Goal: Information Seeking & Learning: Learn about a topic

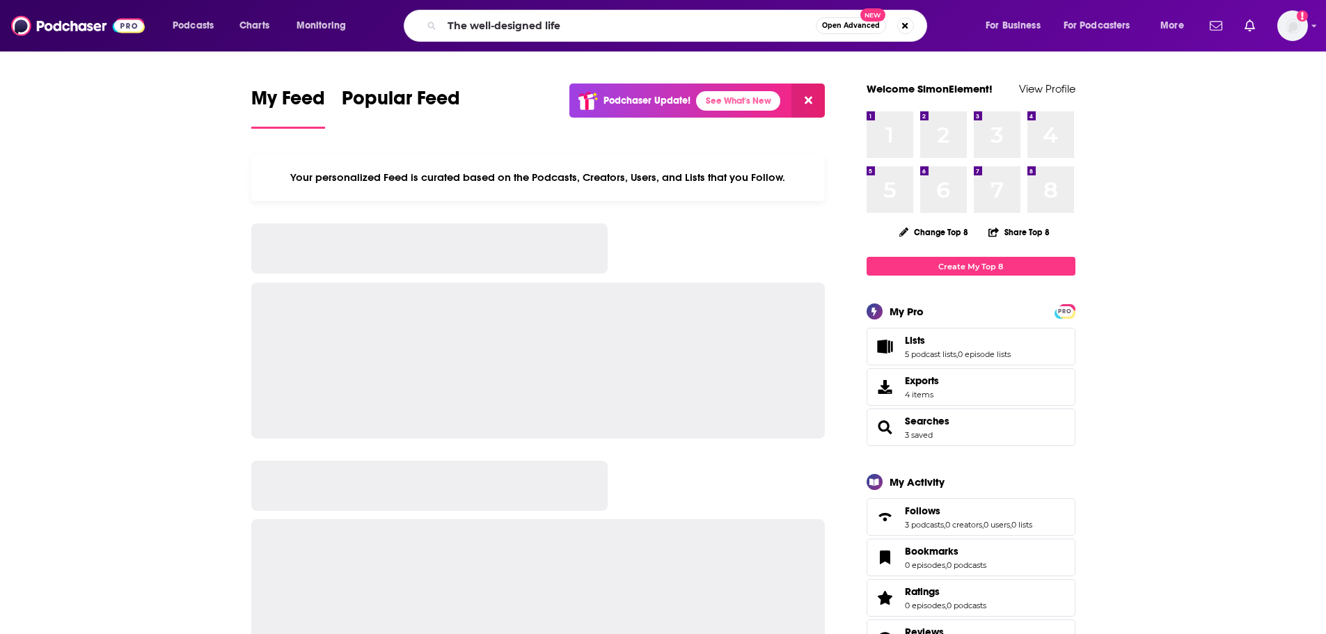
type input "The well-designed life"
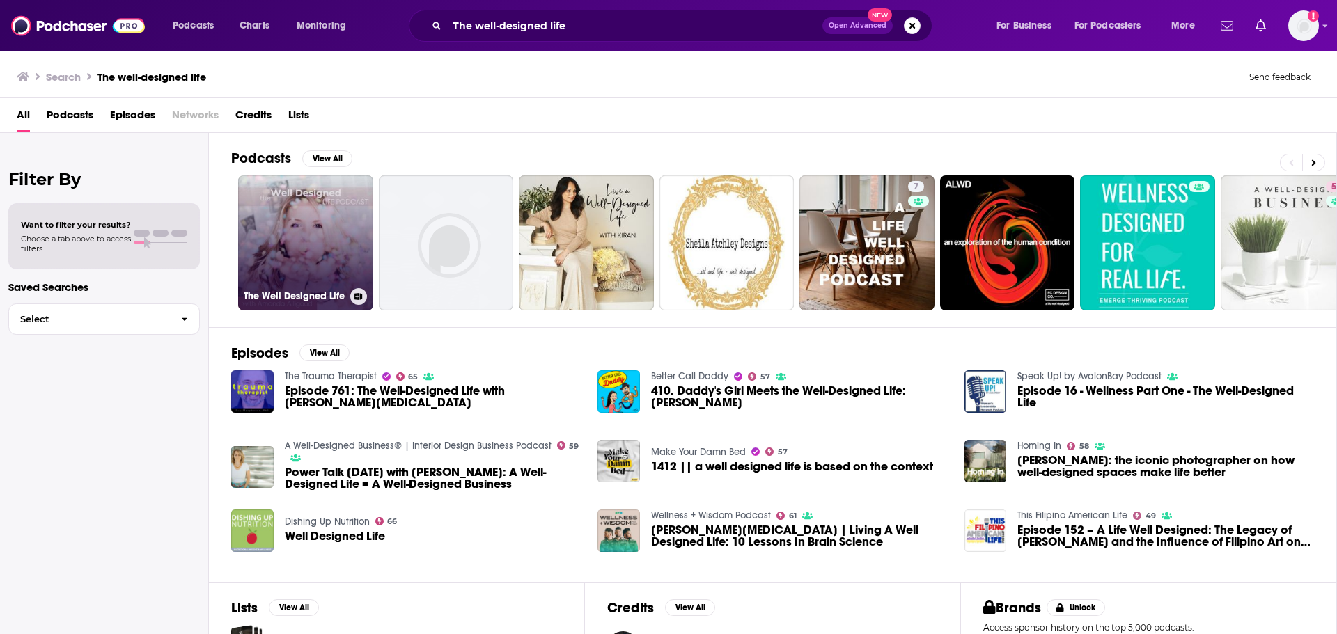
click at [292, 237] on link "The Well Designed Life" at bounding box center [305, 242] width 135 height 135
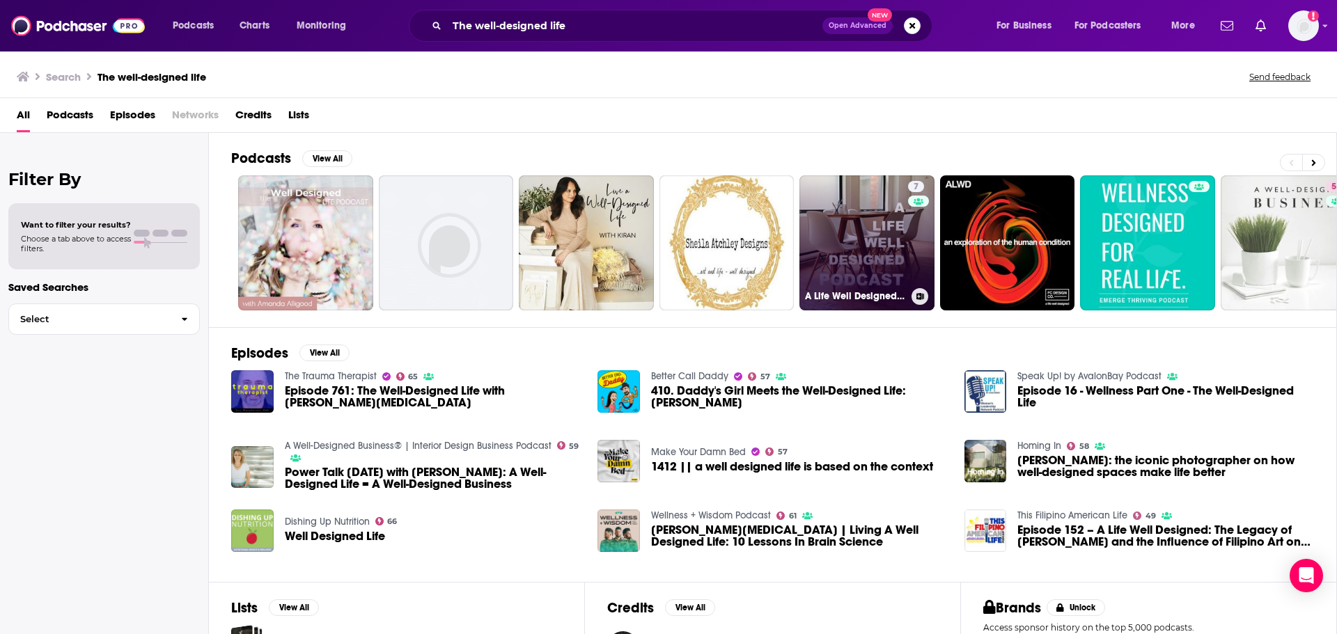
click at [888, 262] on link "7 A Life Well Designed Podcast- Lifestyle design for career, relationships, and…" at bounding box center [866, 242] width 135 height 135
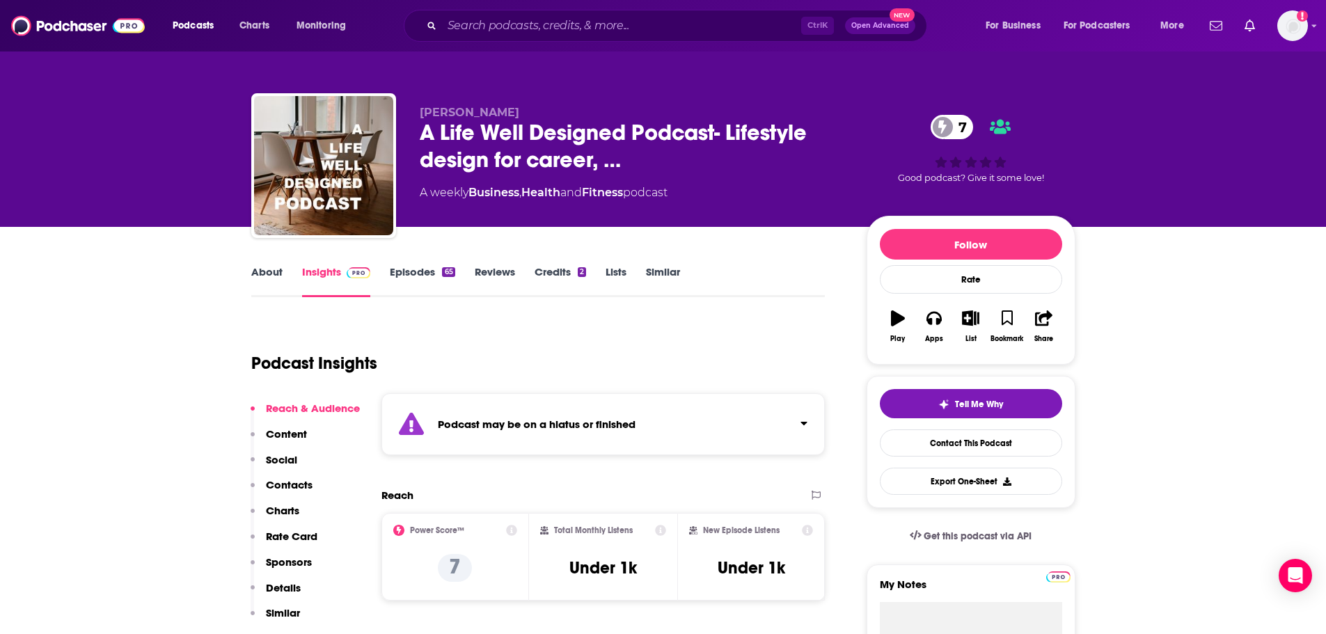
scroll to position [70, 0]
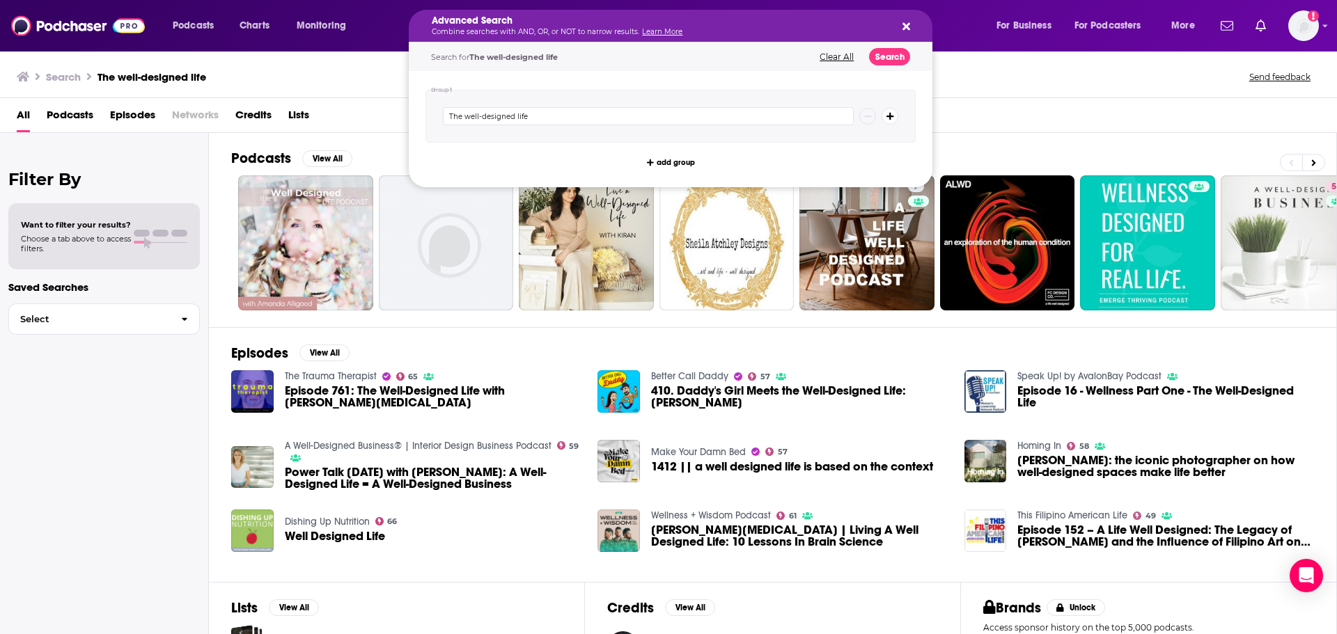
click at [533, 19] on h5 "Advanced Search" at bounding box center [659, 21] width 455 height 10
click at [907, 26] on icon "Search podcasts, credits, & more..." at bounding box center [906, 27] width 8 height 8
click at [590, 33] on p "Combine searches with AND, OR, or NOT to narrow results. Learn More" at bounding box center [659, 32] width 455 height 7
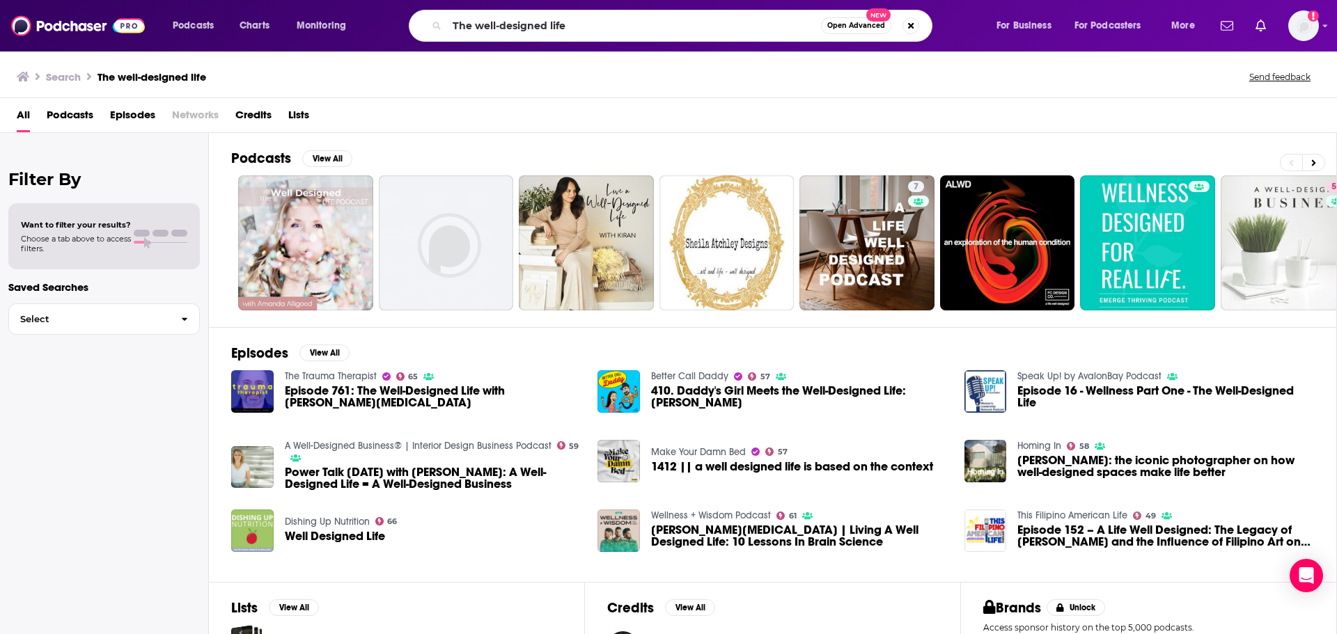
click at [352, 67] on div "Search The well-designed life Send feedback" at bounding box center [666, 76] width 1298 height 19
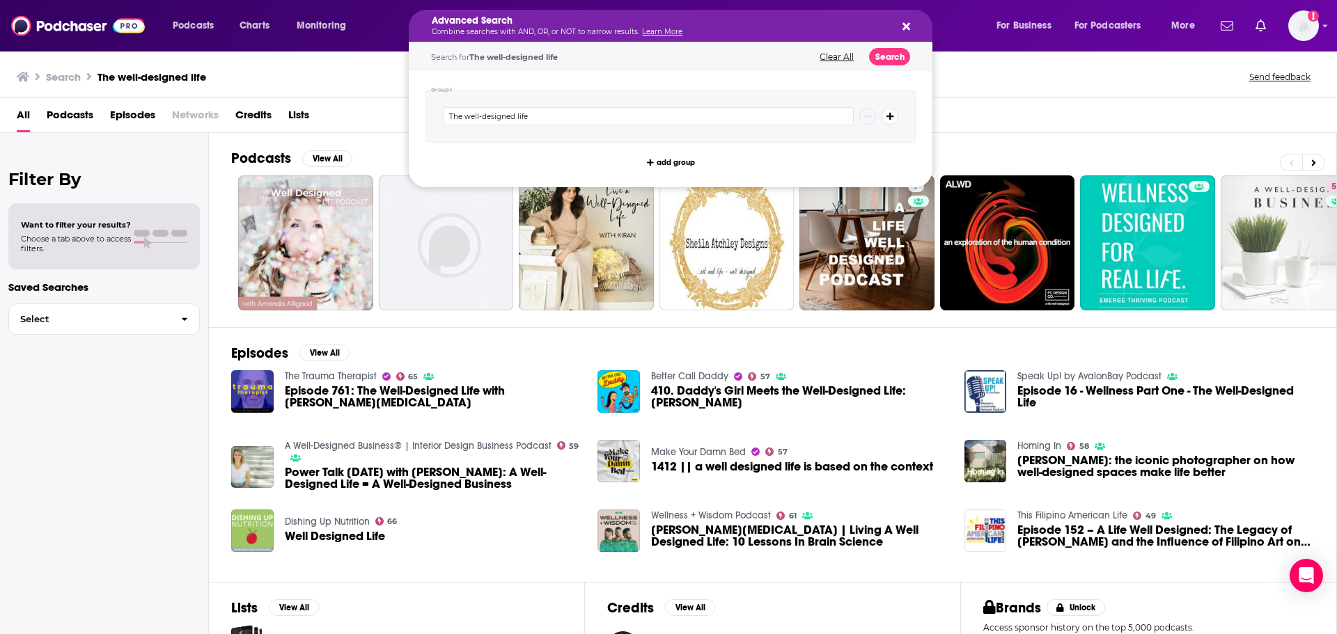
click at [843, 54] on button "Clear All" at bounding box center [836, 57] width 42 height 10
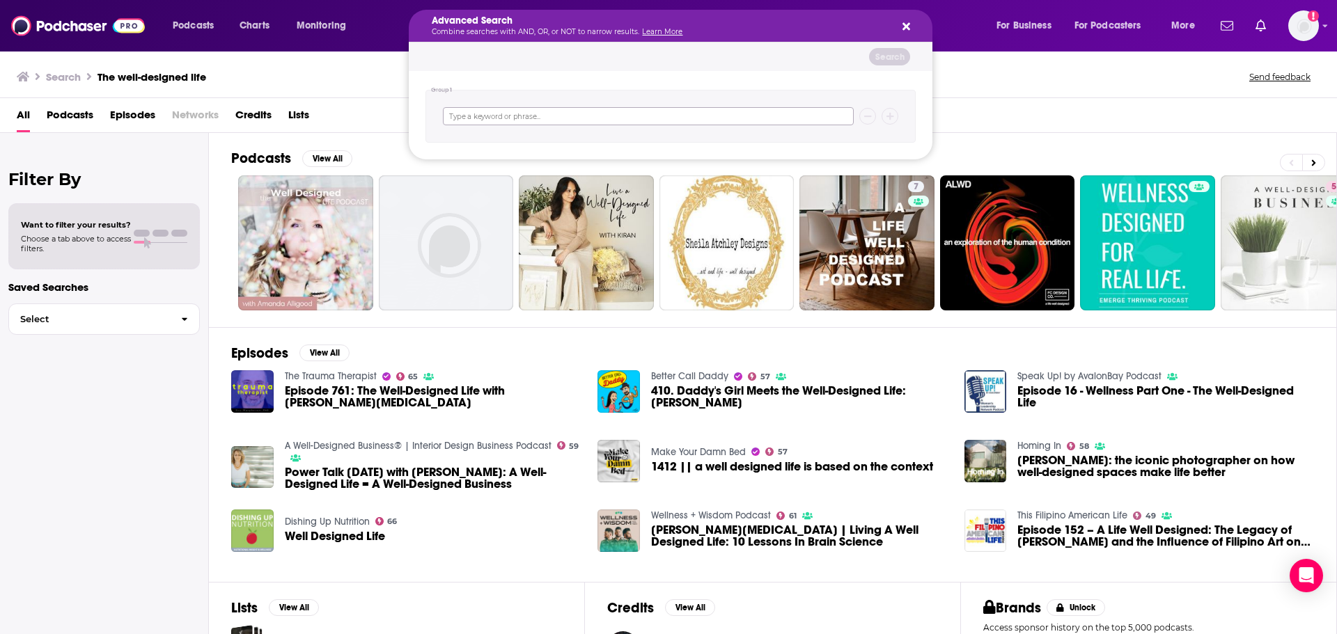
click at [563, 116] on input "Search podcasts, credits, & more..." at bounding box center [648, 116] width 411 height 18
click at [907, 25] on icon "Search podcasts, credits, & more..." at bounding box center [906, 27] width 8 height 8
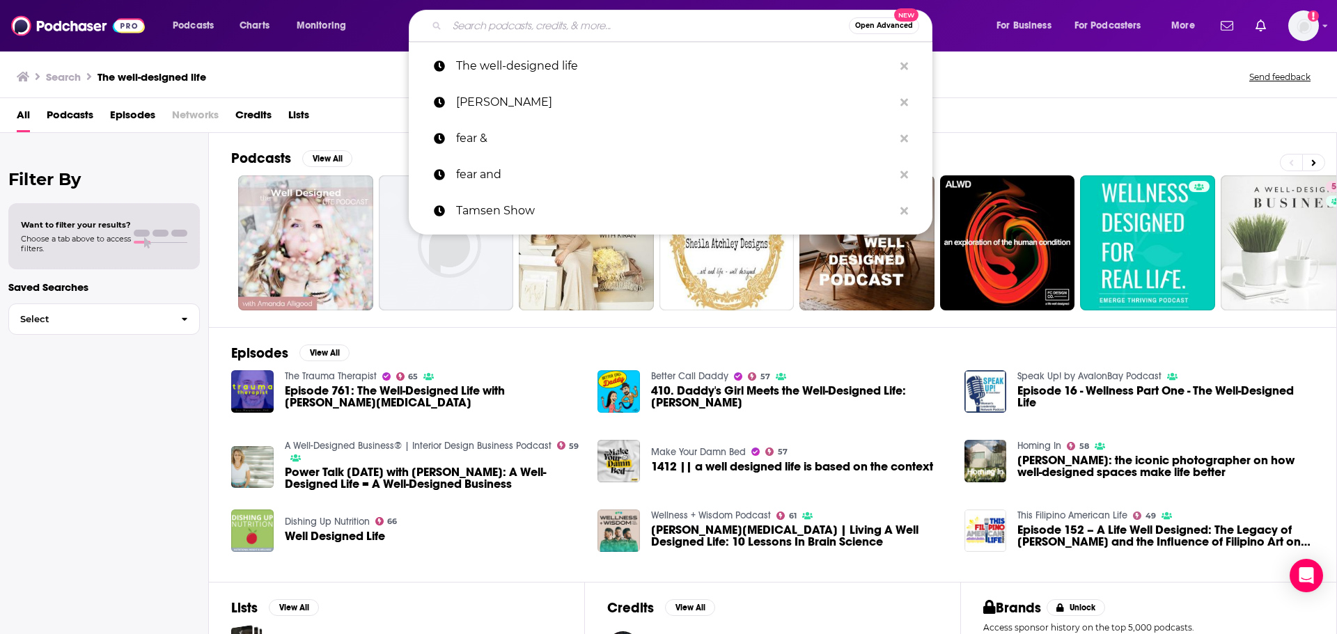
click at [471, 25] on input "Search podcasts, credits, & more..." at bounding box center [648, 26] width 402 height 22
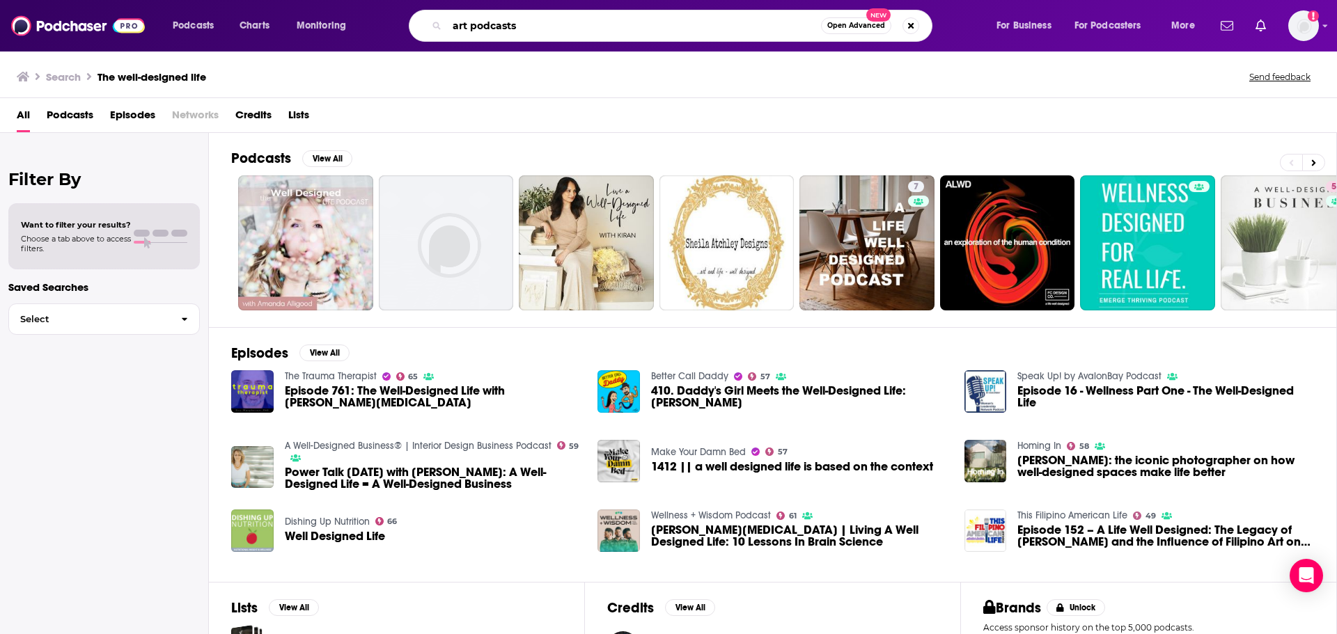
type input "art podcasts"
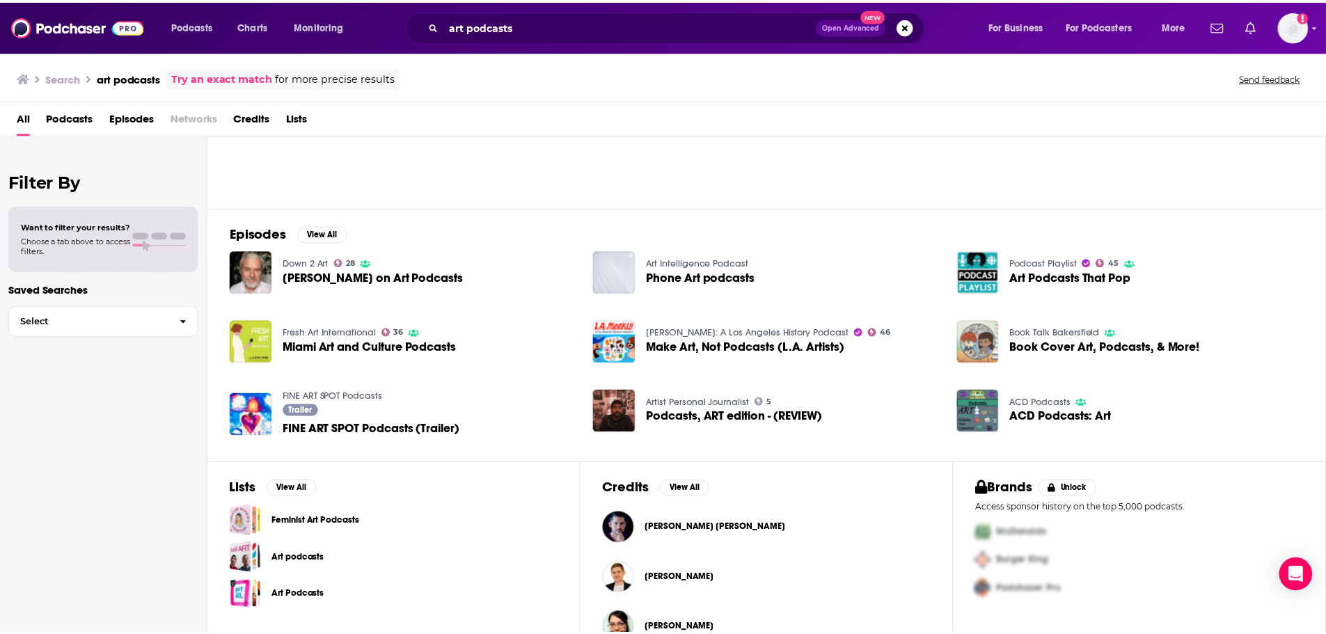
scroll to position [120, 0]
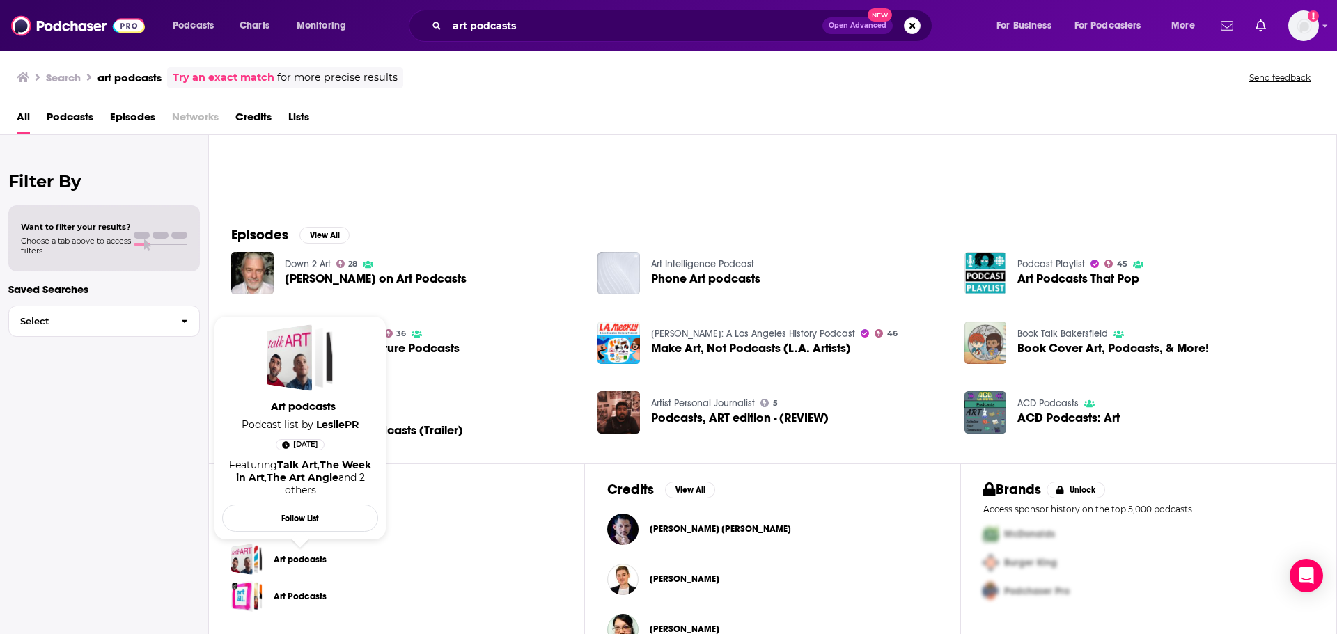
click at [290, 563] on link "Art podcasts" at bounding box center [300, 559] width 53 height 15
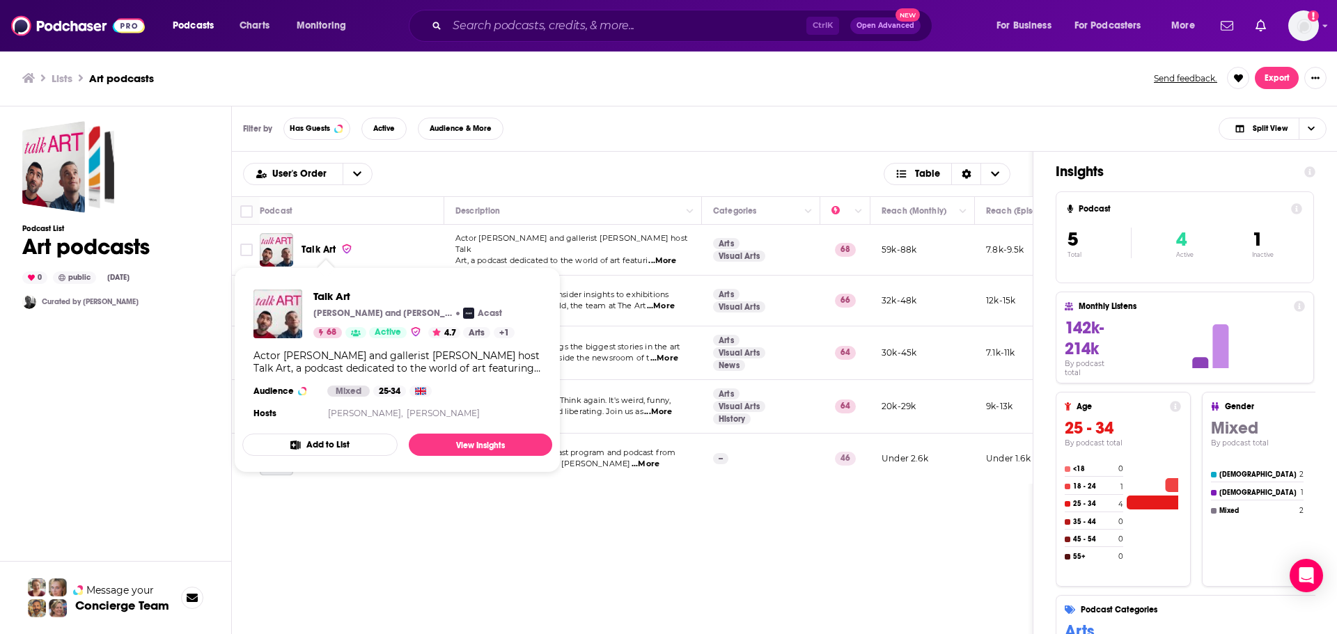
click at [315, 250] on span "Talk Art" at bounding box center [319, 250] width 34 height 12
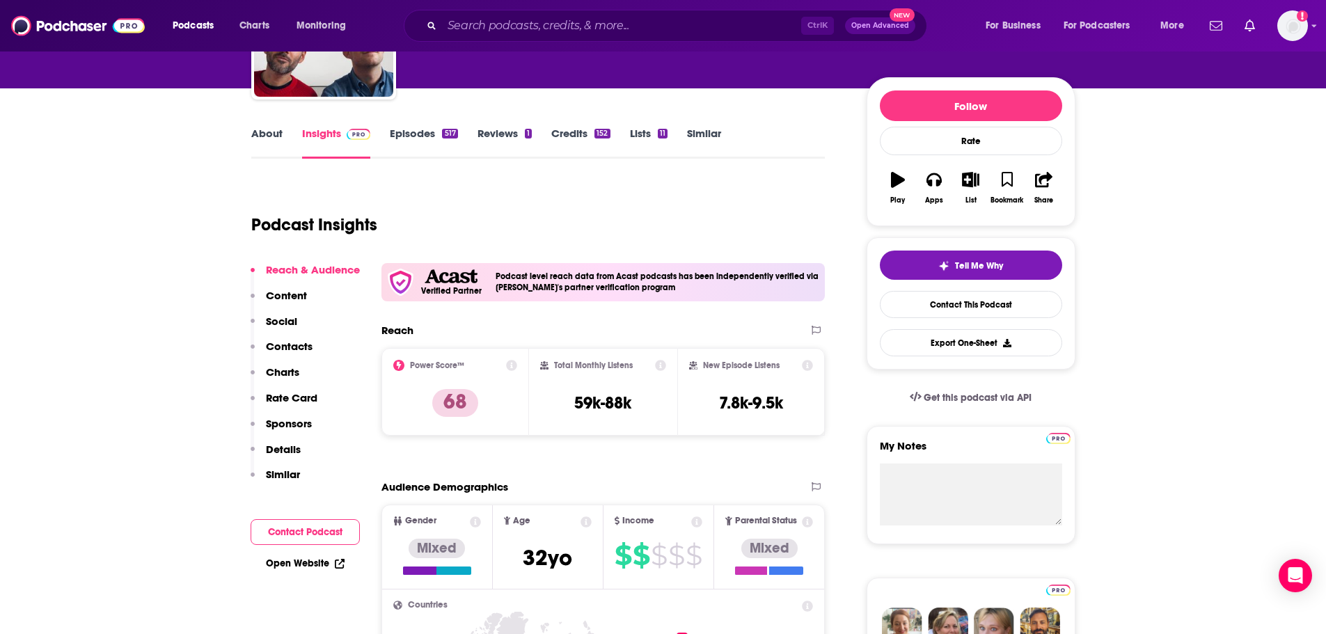
scroll to position [200, 0]
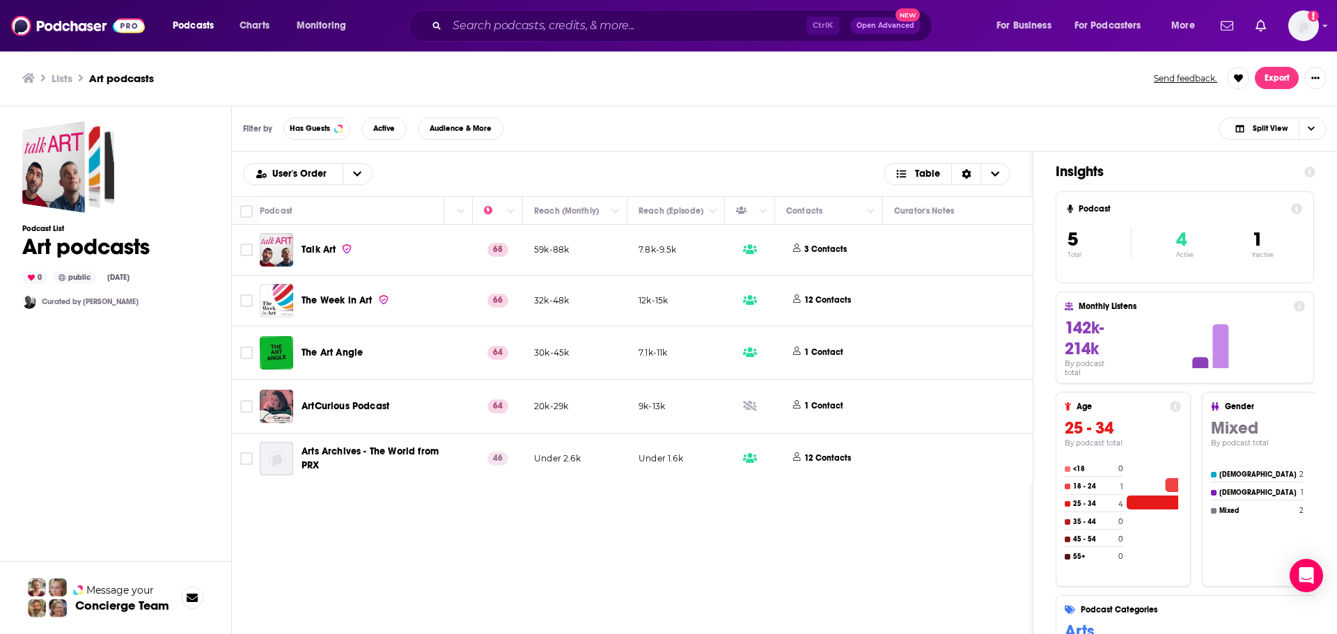
scroll to position [0, 348]
click at [57, 79] on h3 "Lists" at bounding box center [62, 78] width 21 height 13
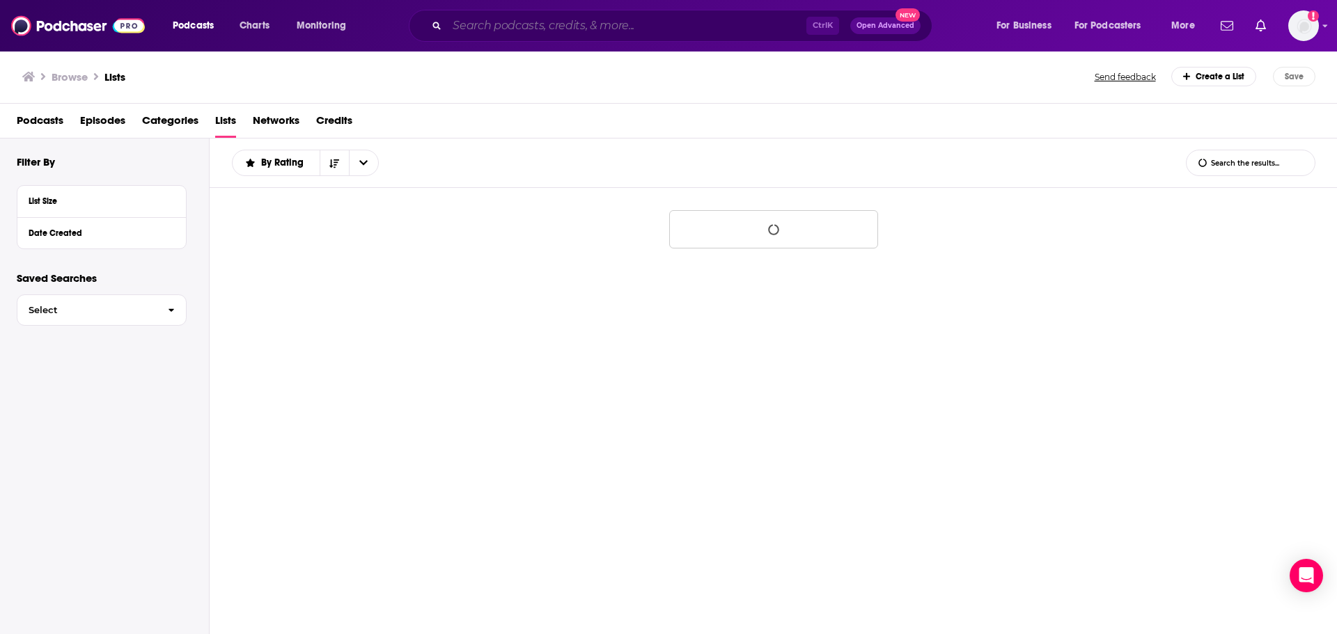
click at [528, 20] on input "Search podcasts, credits, & more..." at bounding box center [626, 26] width 359 height 22
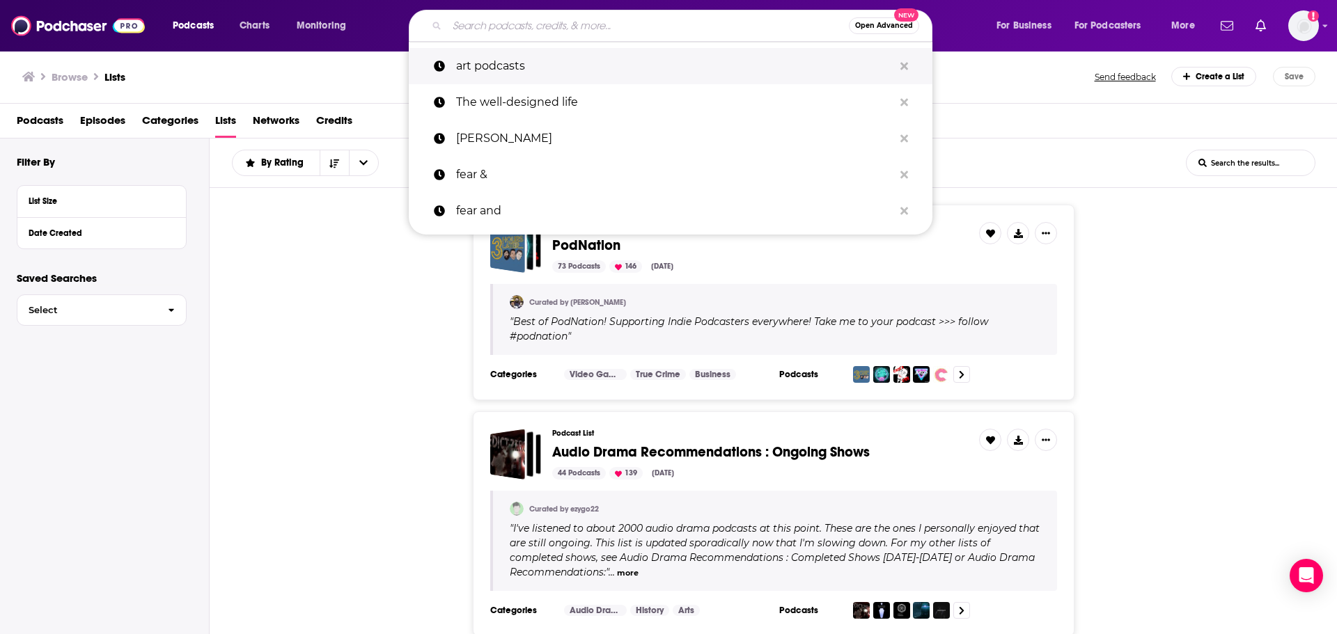
click at [491, 67] on p "art podcasts" at bounding box center [674, 66] width 437 height 36
type input "art podcasts"
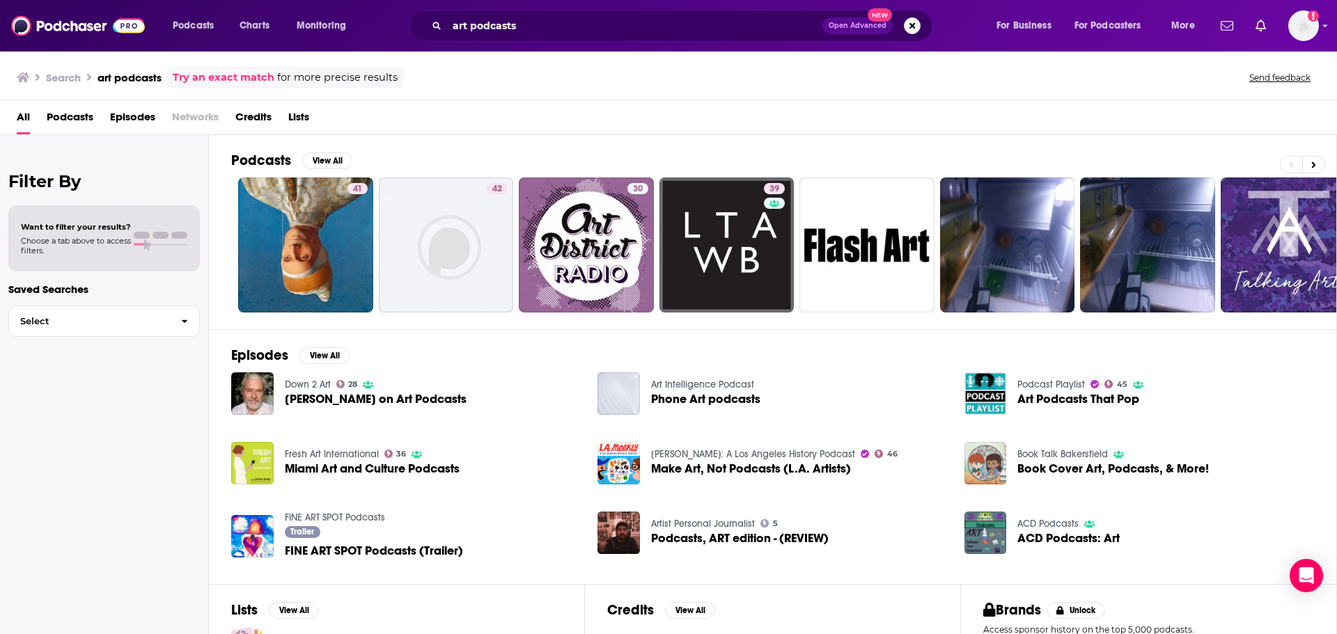
click at [75, 118] on span "Podcasts" at bounding box center [70, 120] width 47 height 29
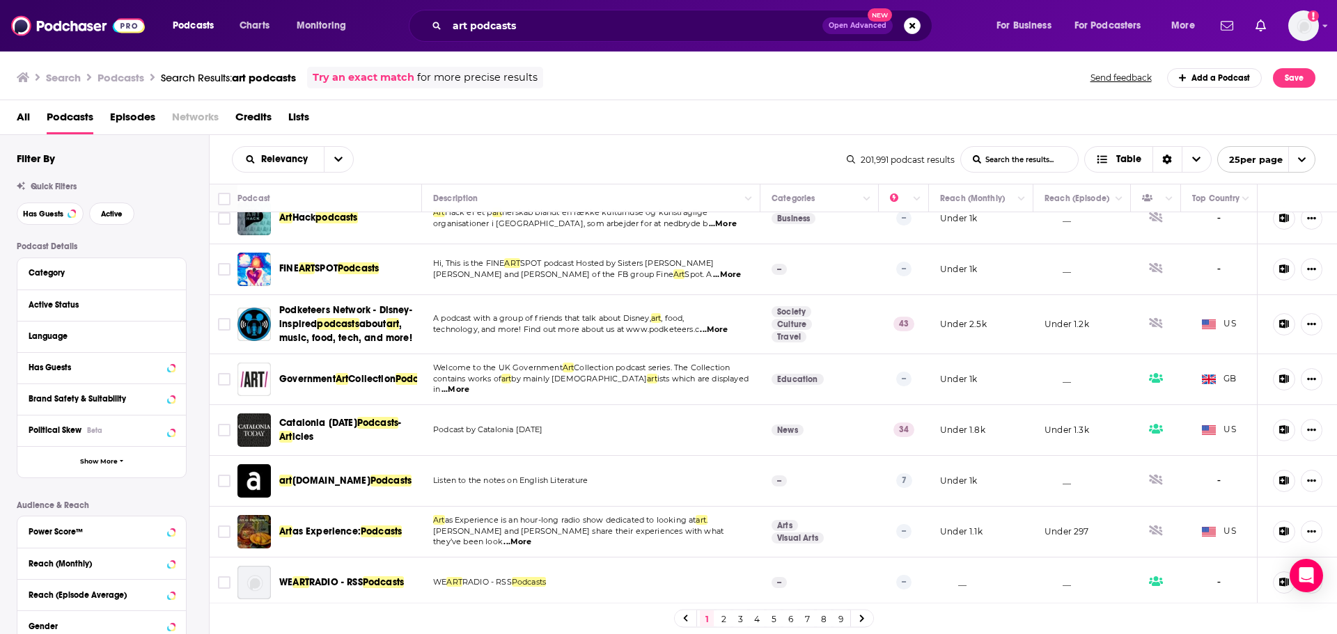
scroll to position [913, 0]
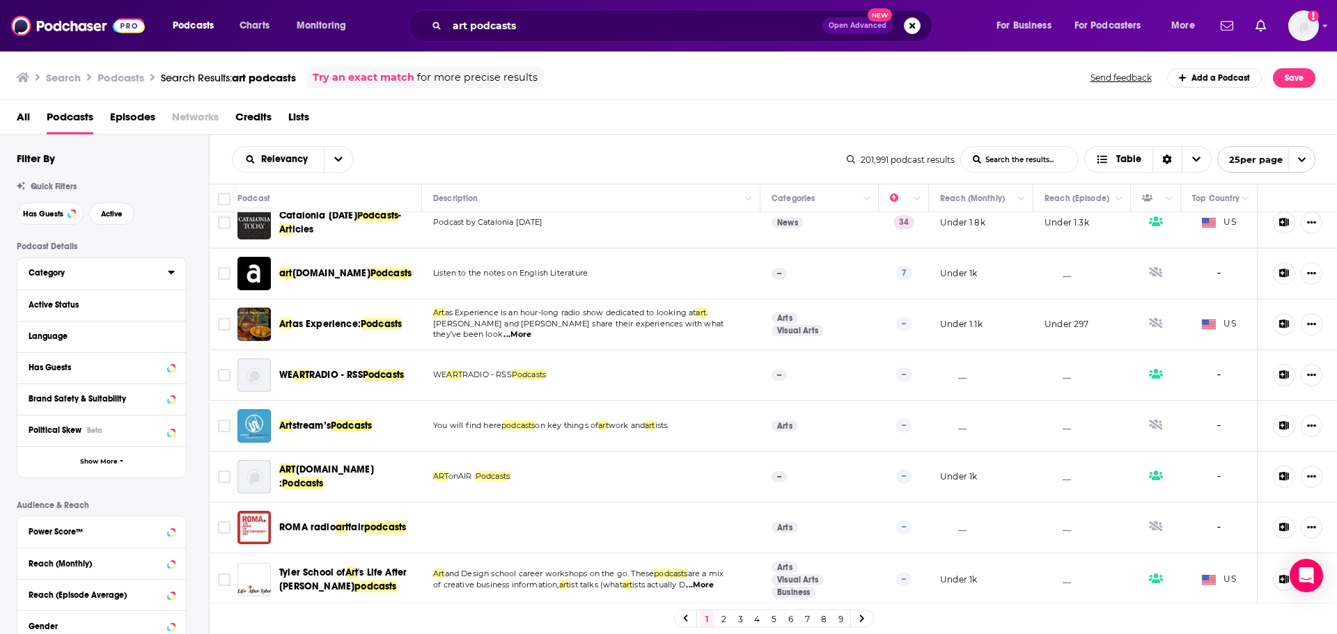
click at [58, 272] on div "Category" at bounding box center [94, 273] width 130 height 10
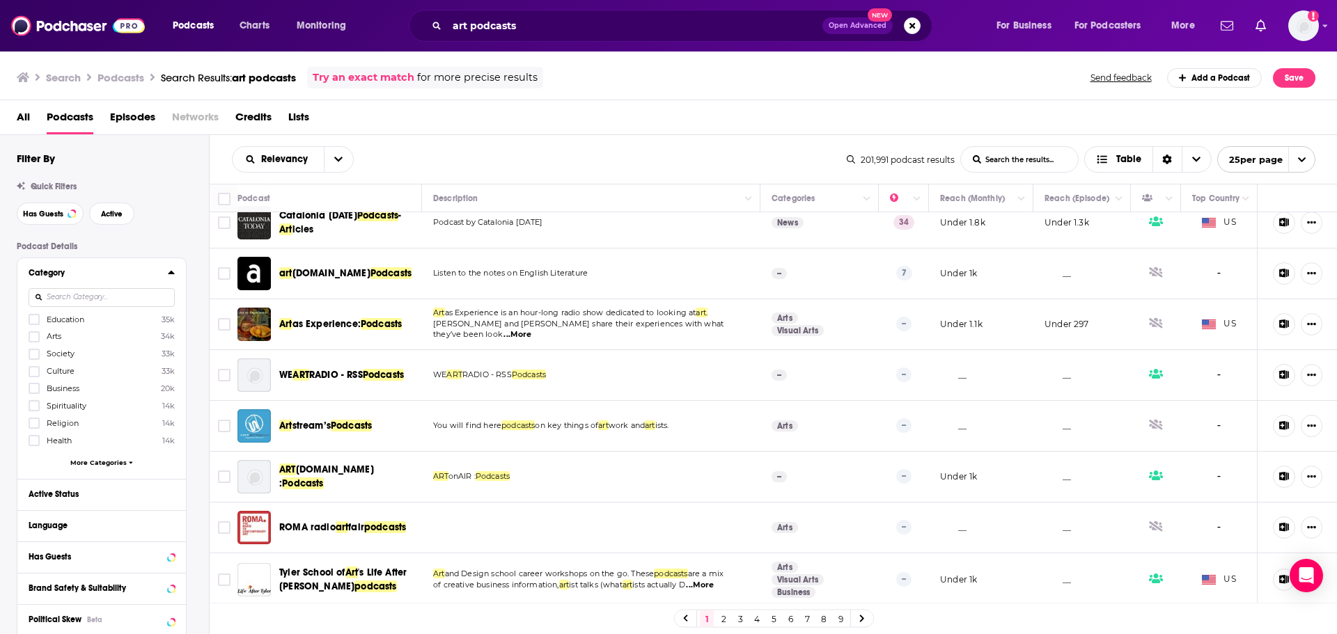
click at [48, 340] on span "Arts" at bounding box center [54, 336] width 15 height 10
click at [34, 341] on input "multiSelectOption-arts-1" at bounding box center [34, 341] width 0 height 0
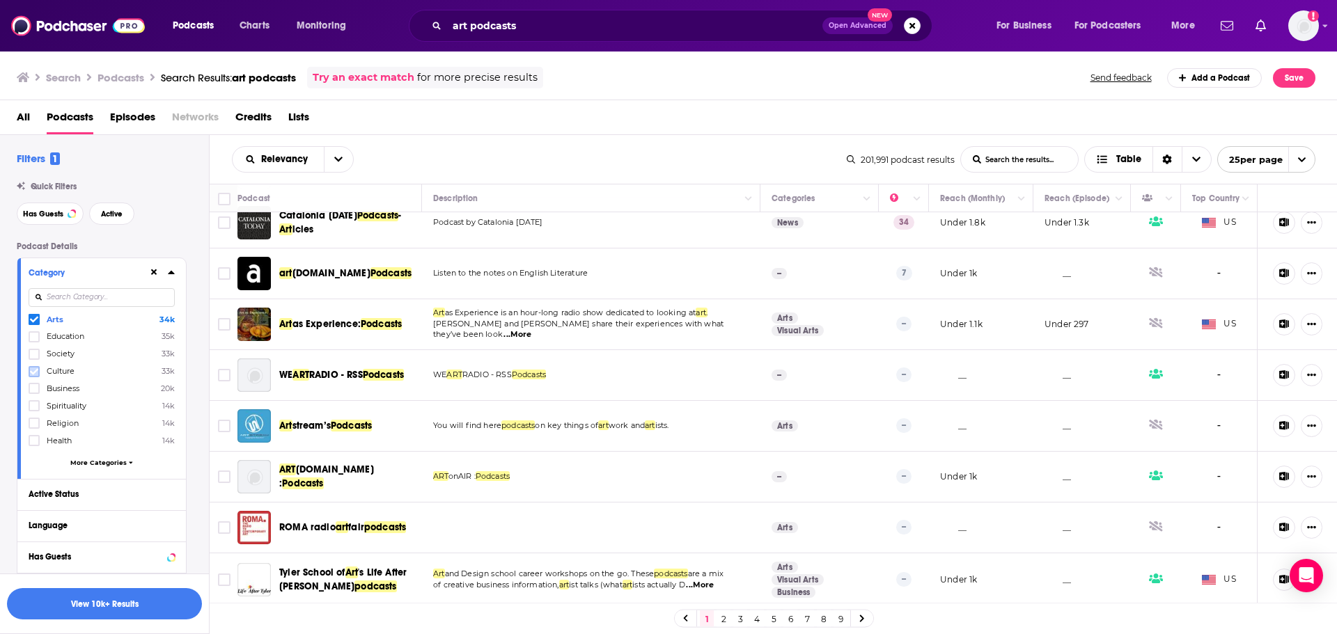
click at [35, 369] on icon at bounding box center [34, 372] width 8 height 8
click at [109, 456] on div "Arts 34k Culture 33k Education 35k Society 33k Business 20k Spirituality 14k Re…" at bounding box center [102, 393] width 146 height 160
click at [119, 462] on span "More Categories" at bounding box center [98, 463] width 56 height 8
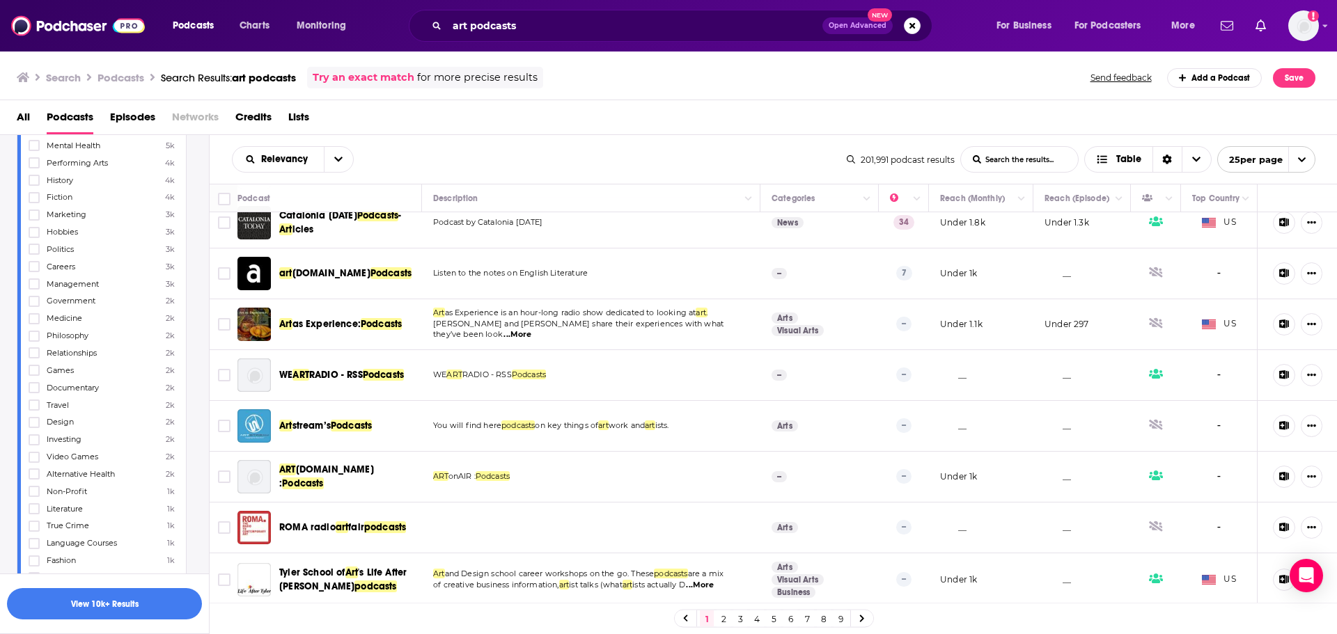
scroll to position [590, 0]
click at [33, 421] on icon at bounding box center [34, 422] width 8 height 8
click at [125, 604] on button "View 10k+ Results" at bounding box center [104, 603] width 195 height 31
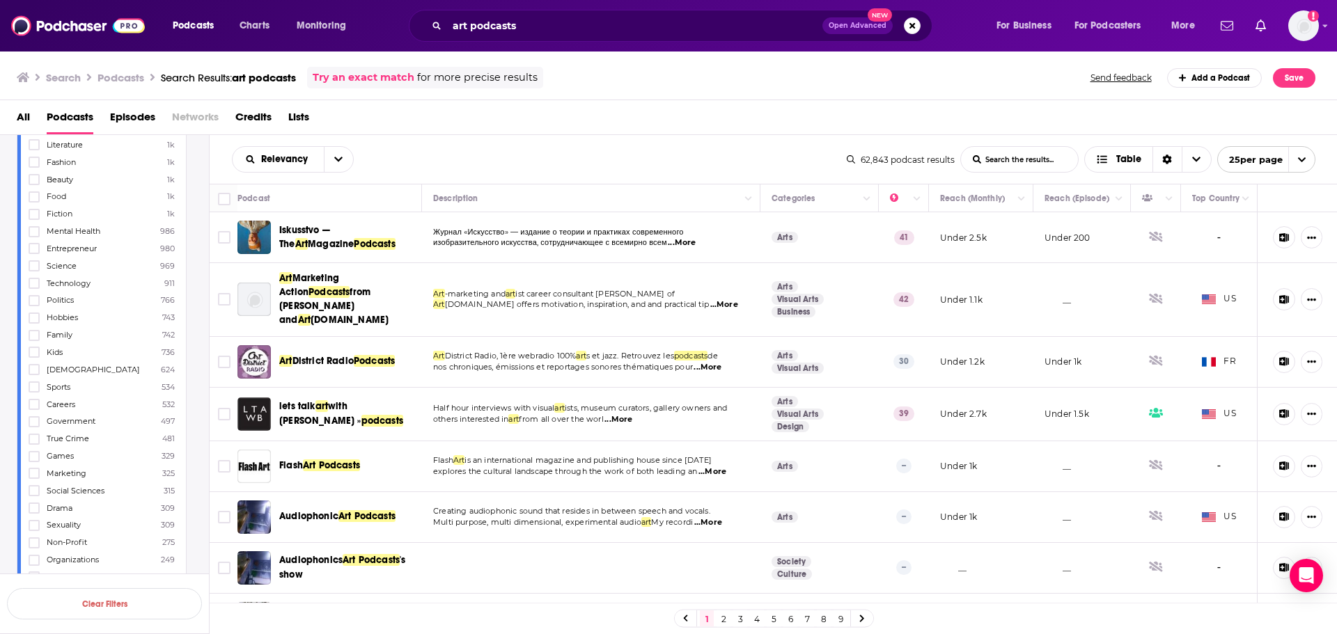
click at [546, 8] on div "Podcasts Charts Monitoring art podcasts Open Advanced New For Business For Podc…" at bounding box center [668, 26] width 1337 height 52
click at [544, 19] on input "art podcasts" at bounding box center [634, 26] width 375 height 22
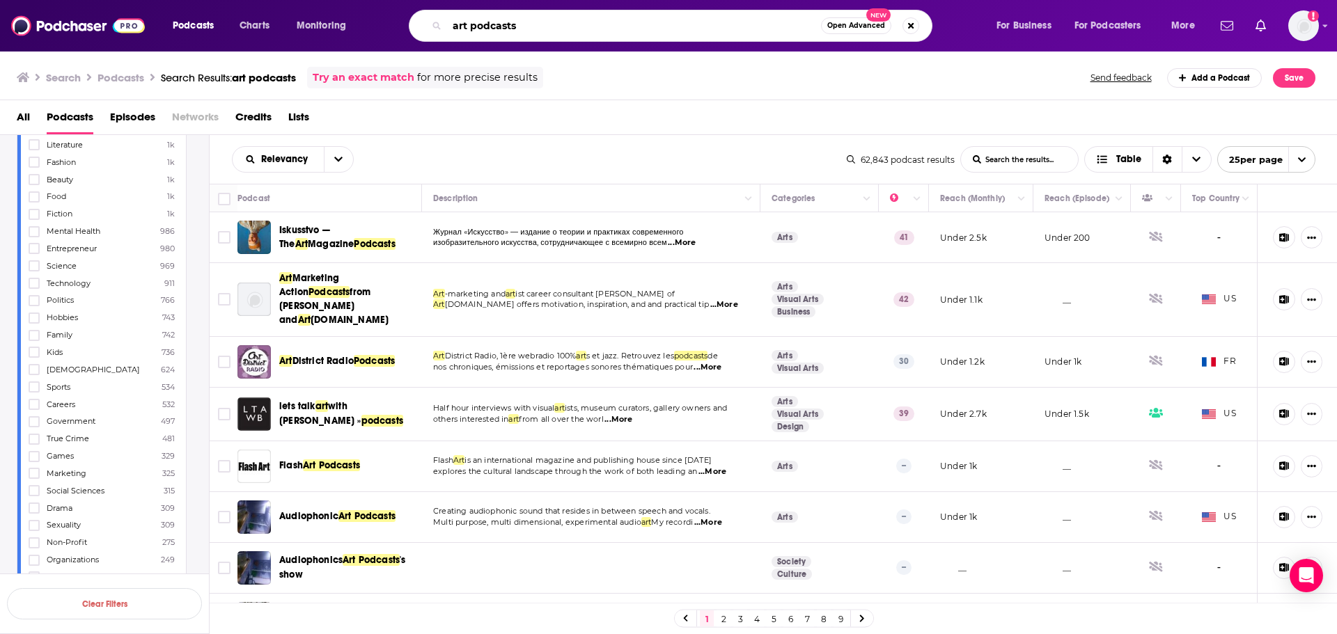
click at [544, 19] on input "art podcasts" at bounding box center [634, 26] width 374 height 22
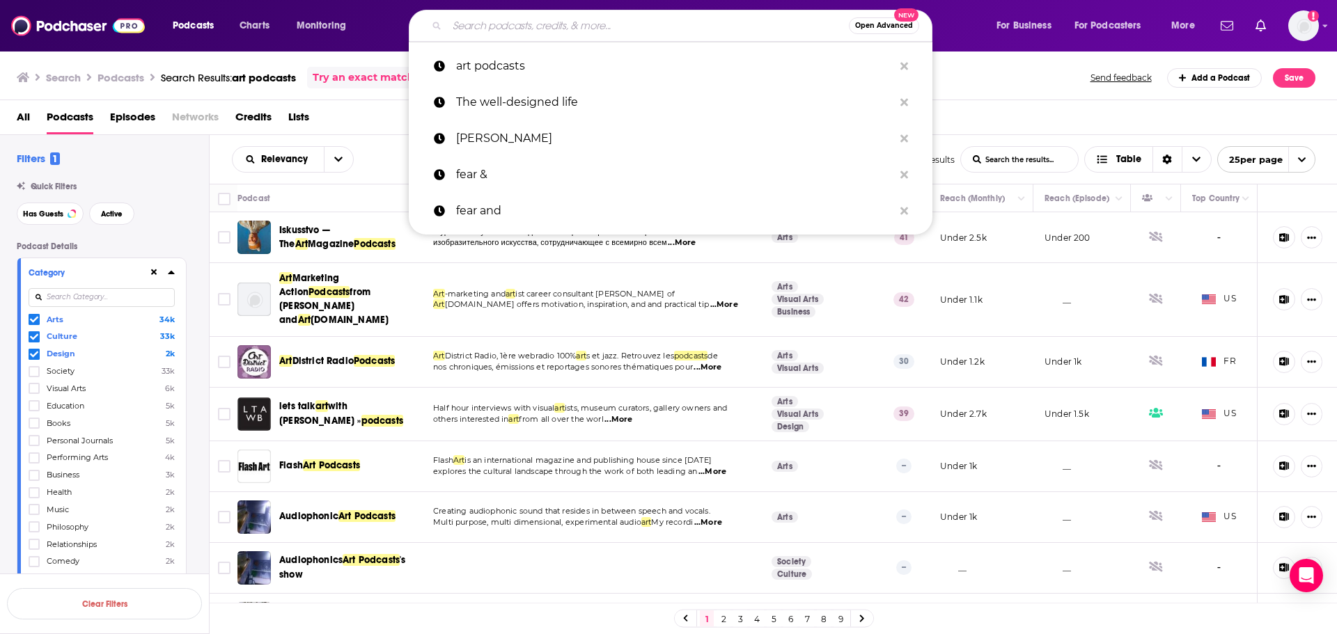
click at [75, 297] on input at bounding box center [102, 297] width 146 height 19
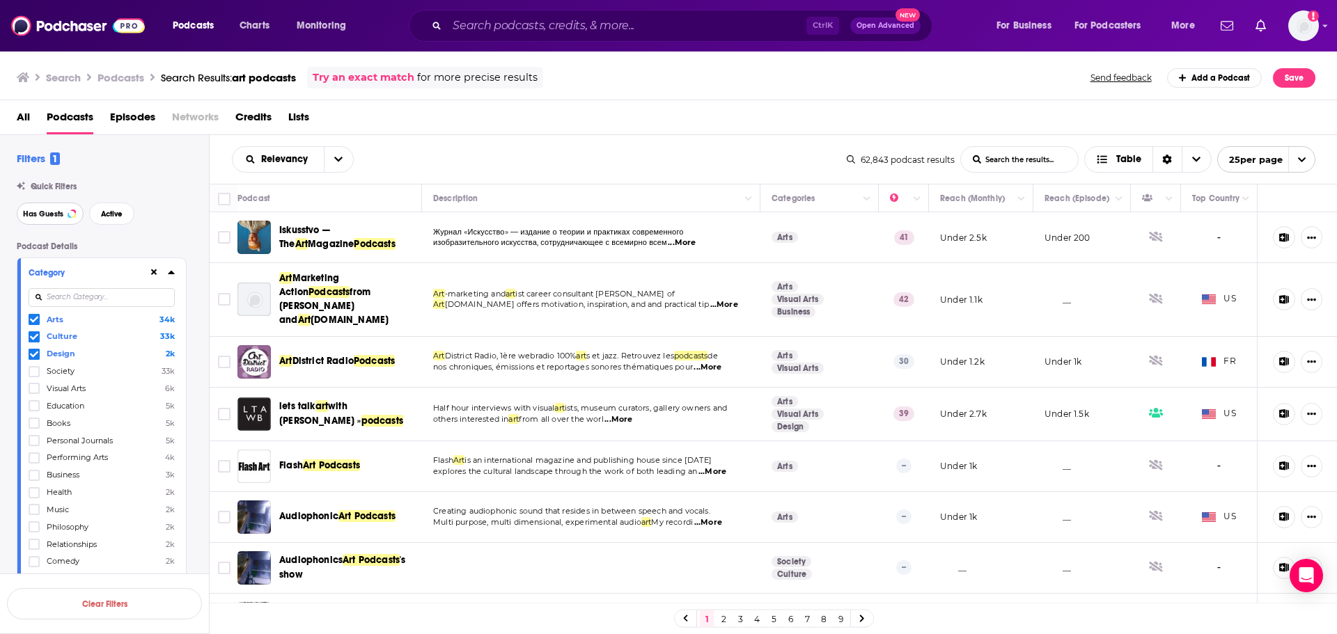
click at [55, 205] on button "Has Guests" at bounding box center [50, 214] width 67 height 22
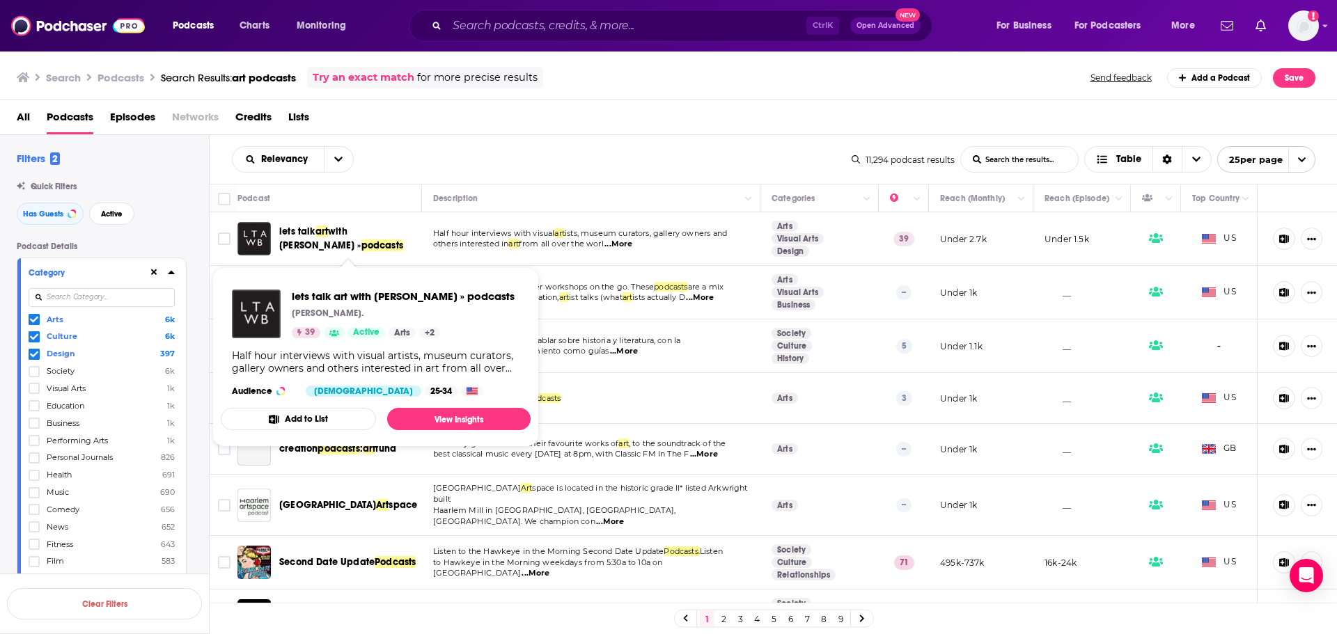
click at [335, 232] on span "with [PERSON_NAME] »" at bounding box center [320, 239] width 82 height 26
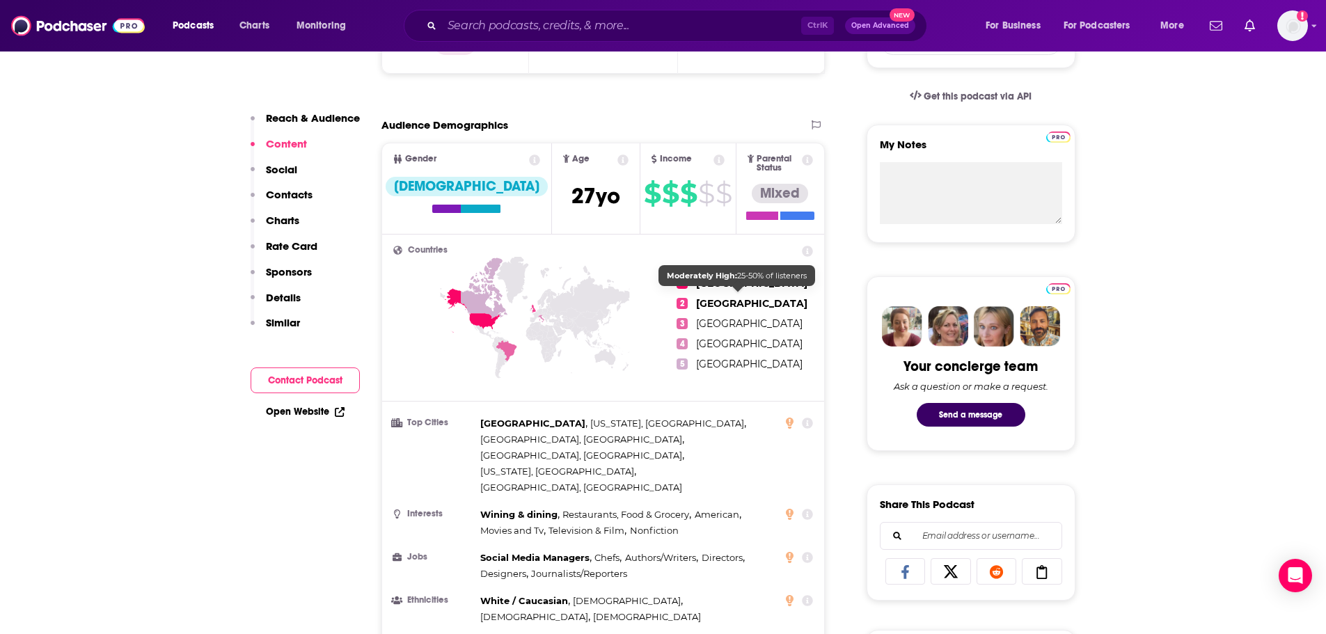
scroll to position [297, 0]
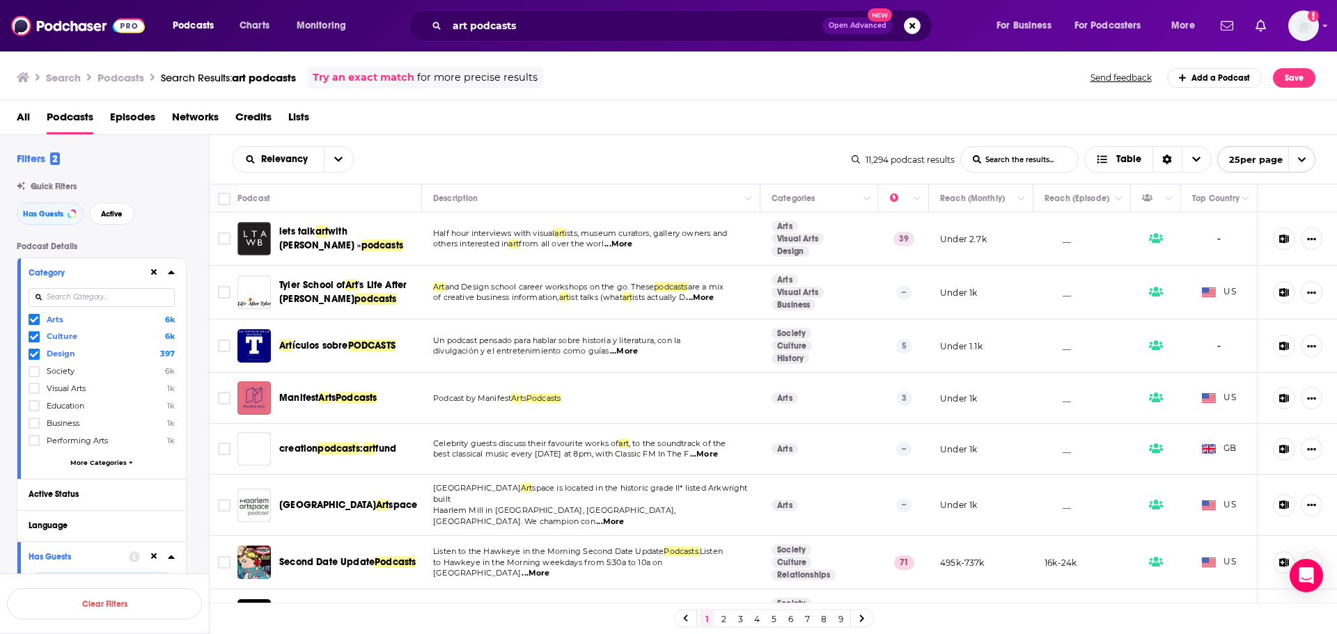
click at [38, 155] on h2 "Filters 2" at bounding box center [38, 158] width 43 height 13
click at [20, 120] on span "All" at bounding box center [23, 120] width 13 height 29
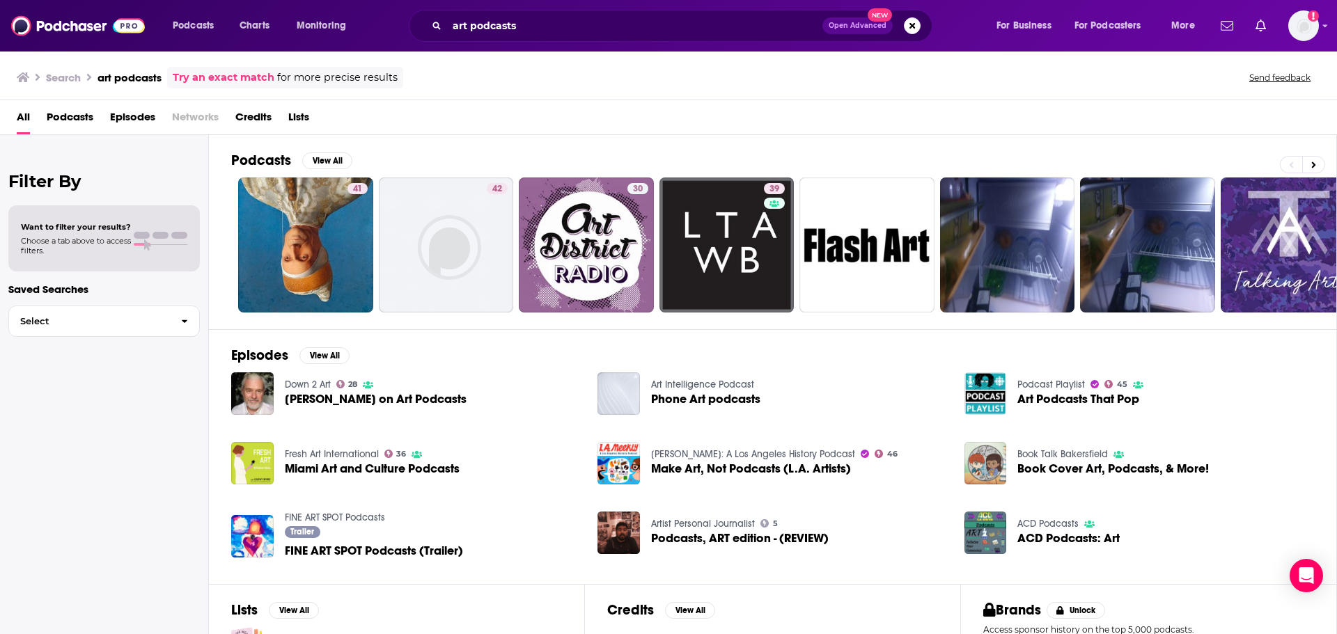
click at [123, 245] on span "Choose a tab above to access filters." at bounding box center [76, 245] width 110 height 19
click at [583, 25] on input "art podcasts" at bounding box center [634, 26] width 375 height 22
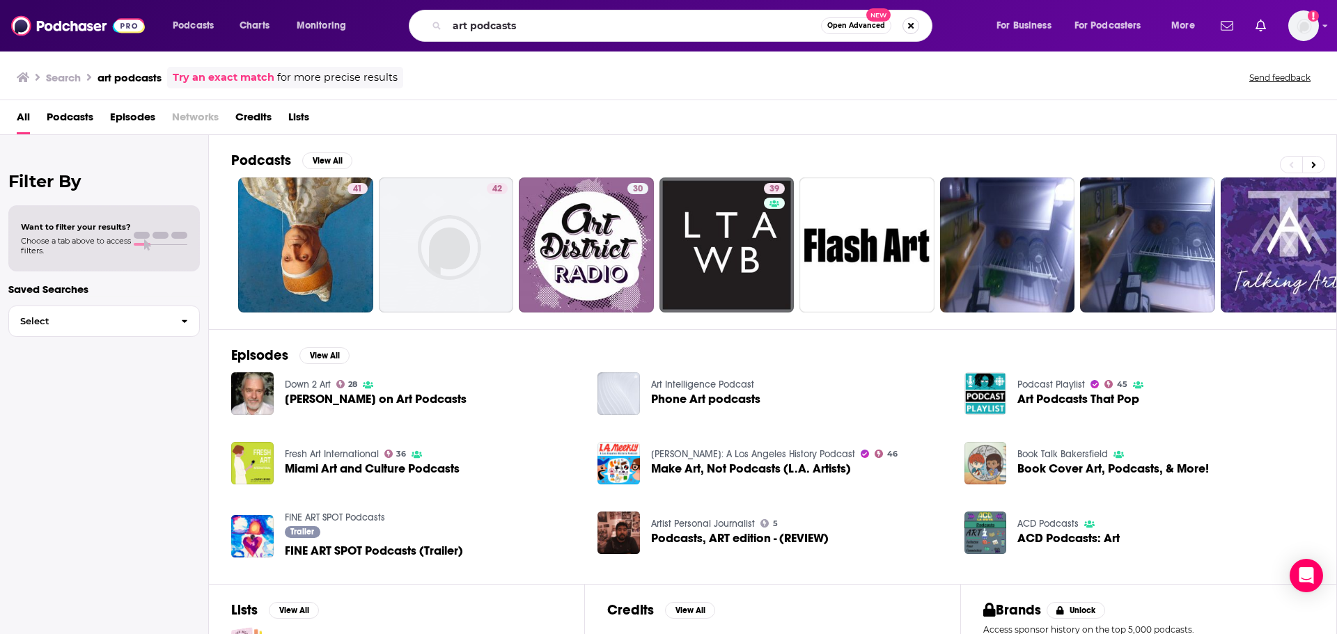
click at [905, 22] on button "Search podcasts, credits, & more..." at bounding box center [910, 25] width 17 height 17
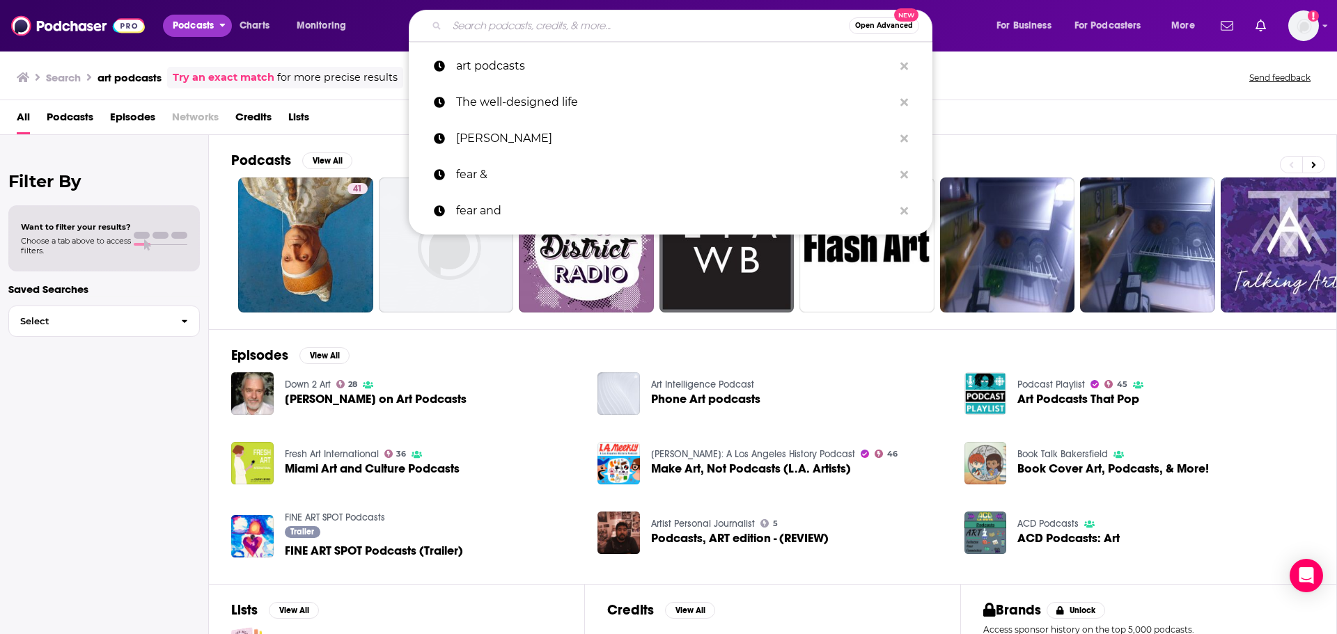
click at [194, 19] on span "Podcasts" at bounding box center [193, 25] width 41 height 19
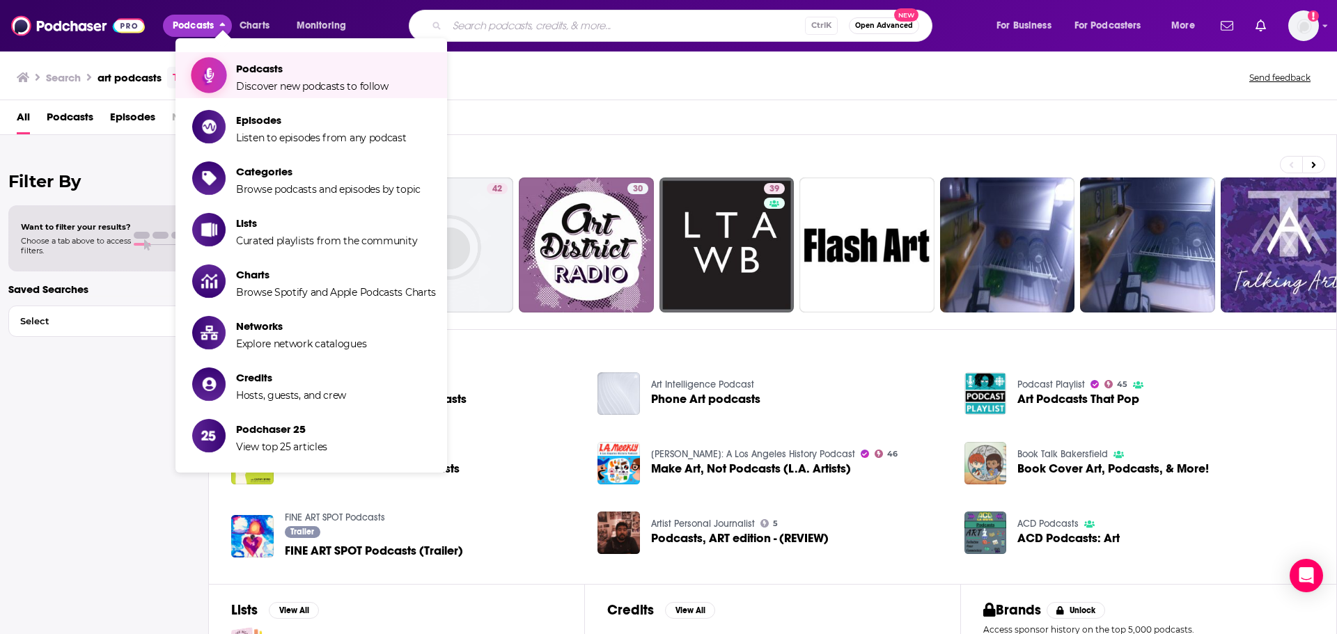
click at [388, 75] on link "Podcasts Discover new podcasts to follow" at bounding box center [314, 75] width 244 height 35
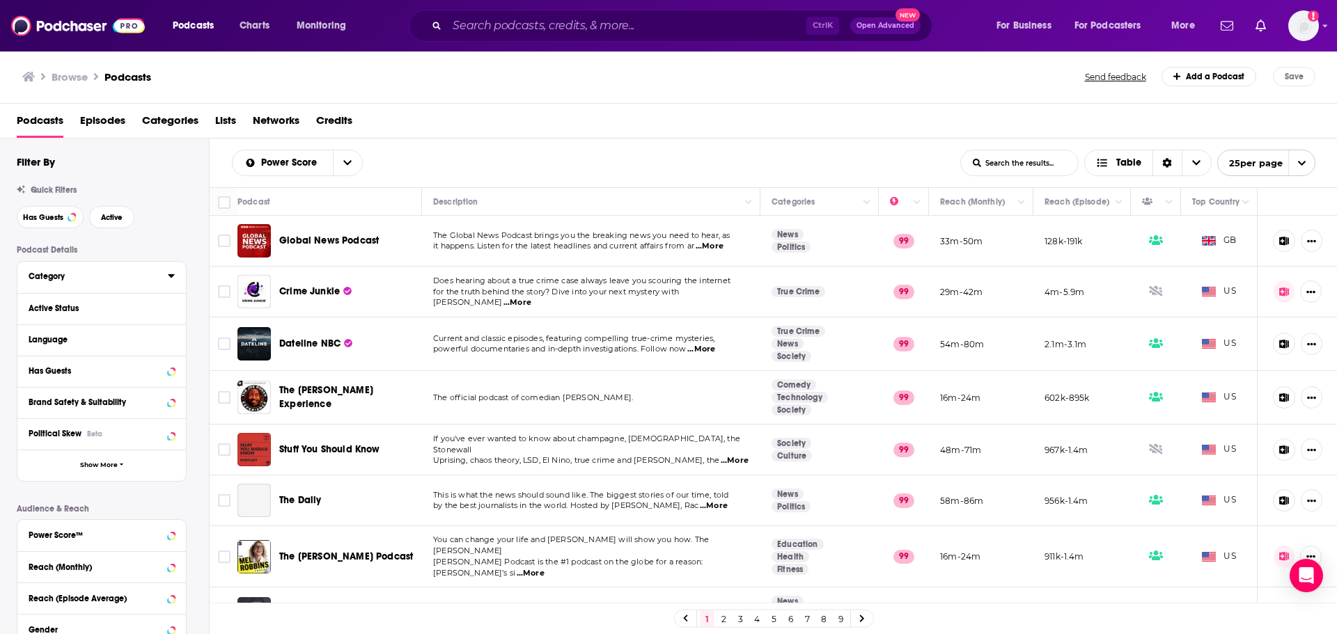
click at [138, 281] on div "Category" at bounding box center [94, 277] width 130 height 10
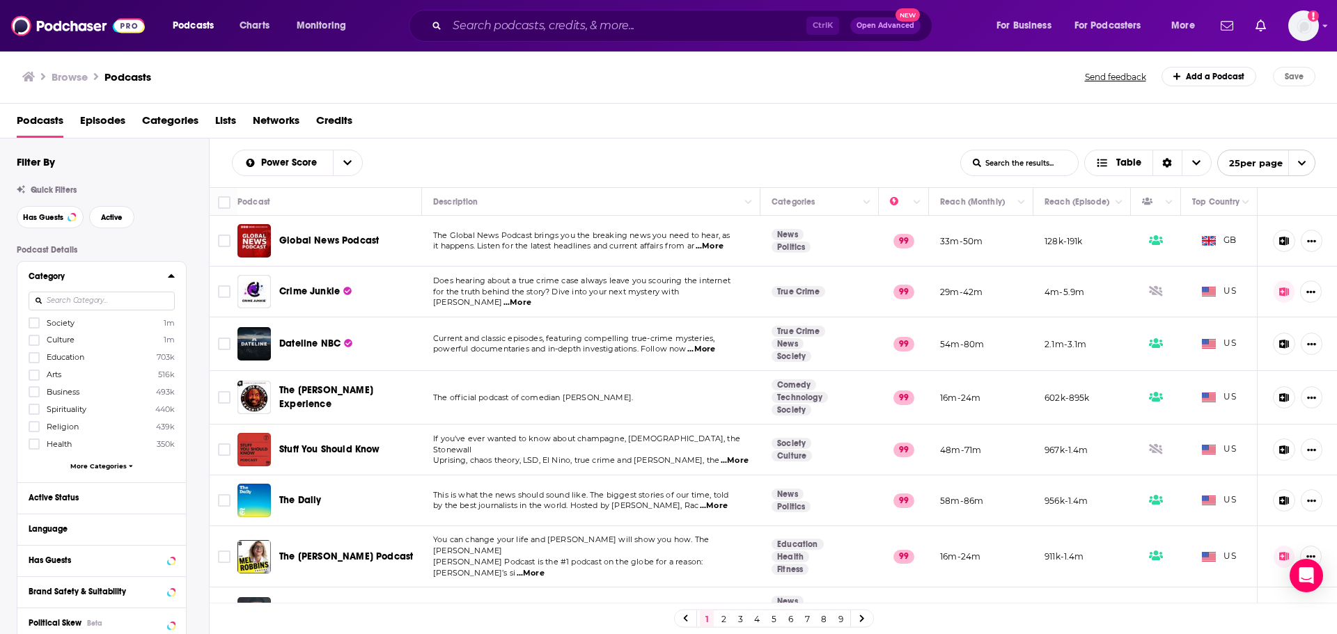
click at [28, 378] on div "Category Society 1m Culture 1m Education 703k Arts 516k Business 493k Spiritual…" at bounding box center [101, 372] width 169 height 221
click at [30, 377] on icon at bounding box center [34, 375] width 8 height 8
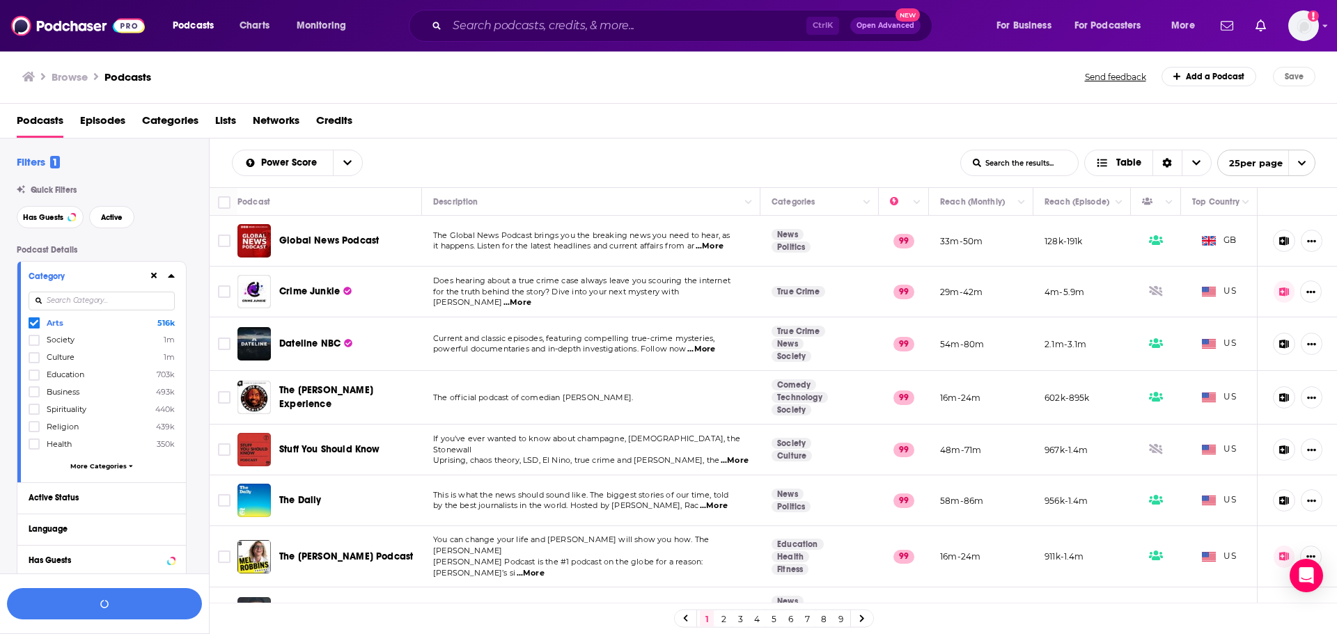
click at [118, 469] on span "More Categories" at bounding box center [98, 466] width 56 height 8
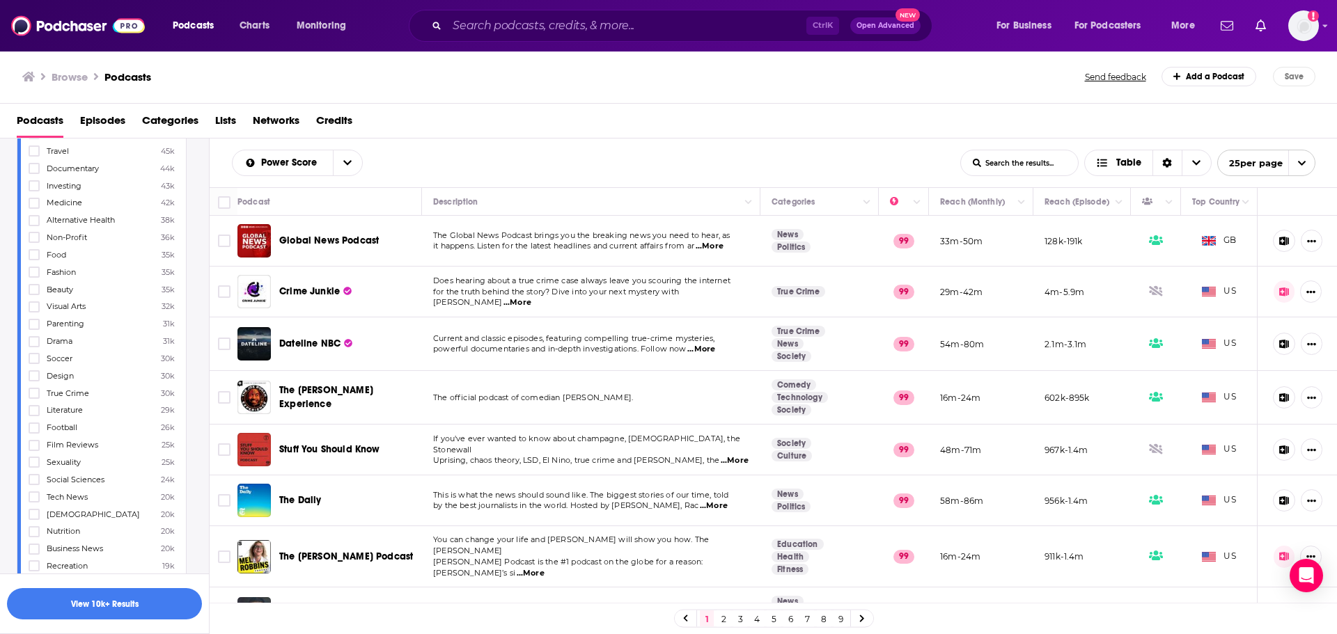
scroll to position [813, 0]
click at [33, 373] on icon at bounding box center [34, 375] width 8 height 8
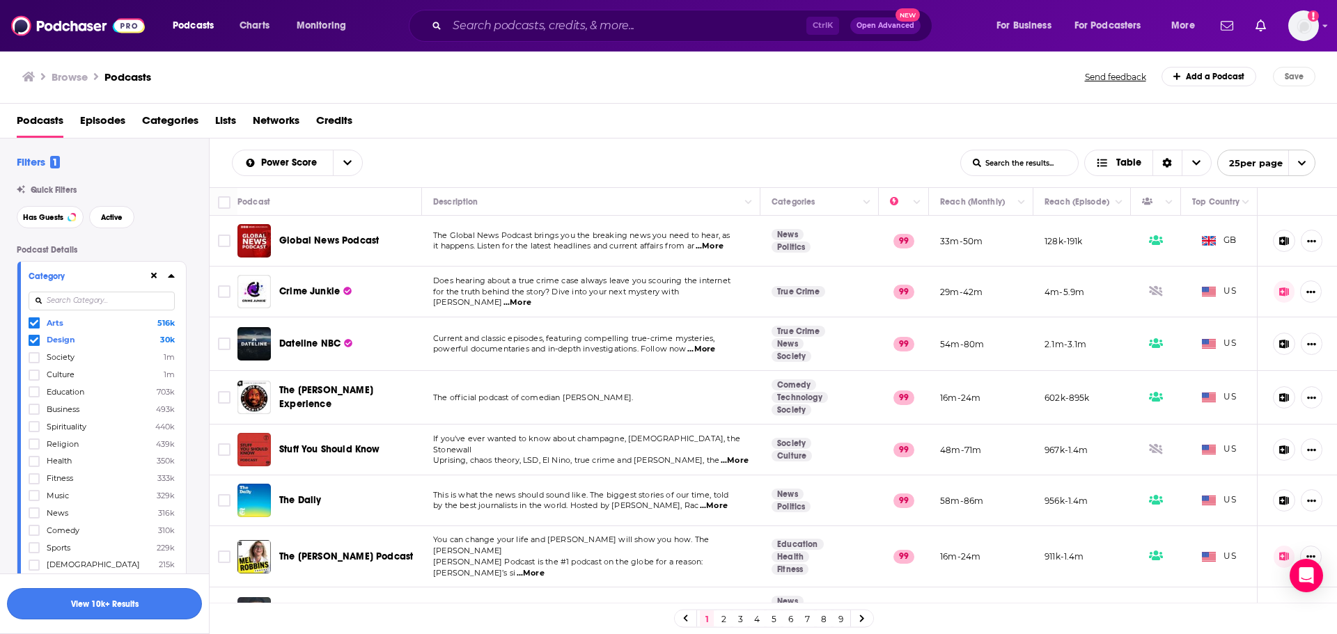
click at [95, 609] on button "View 10k+ Results" at bounding box center [104, 603] width 195 height 31
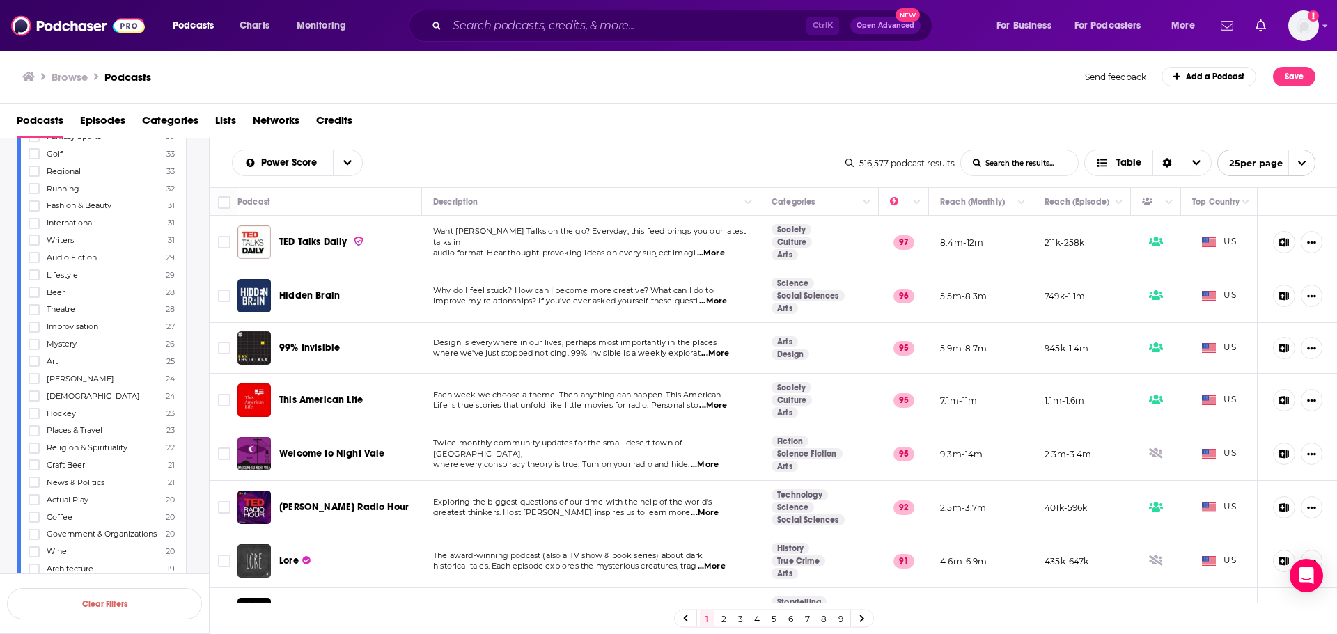
scroll to position [2246, 0]
click at [36, 355] on label at bounding box center [34, 360] width 11 height 11
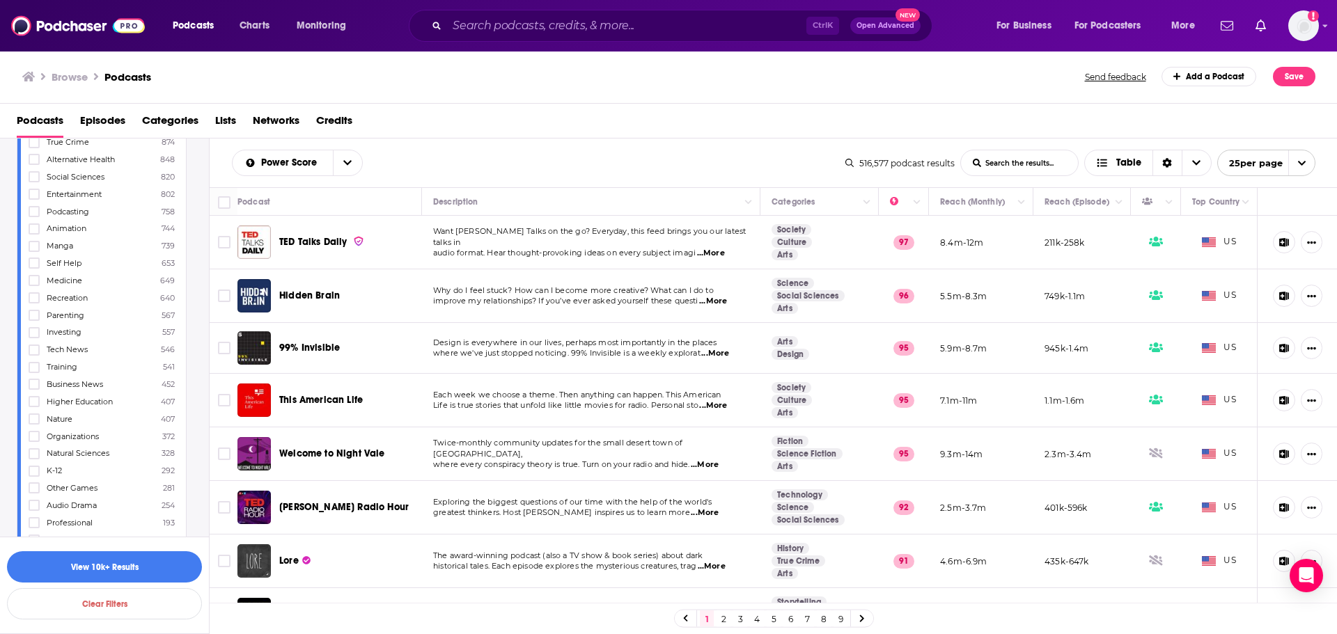
scroll to position [0, 0]
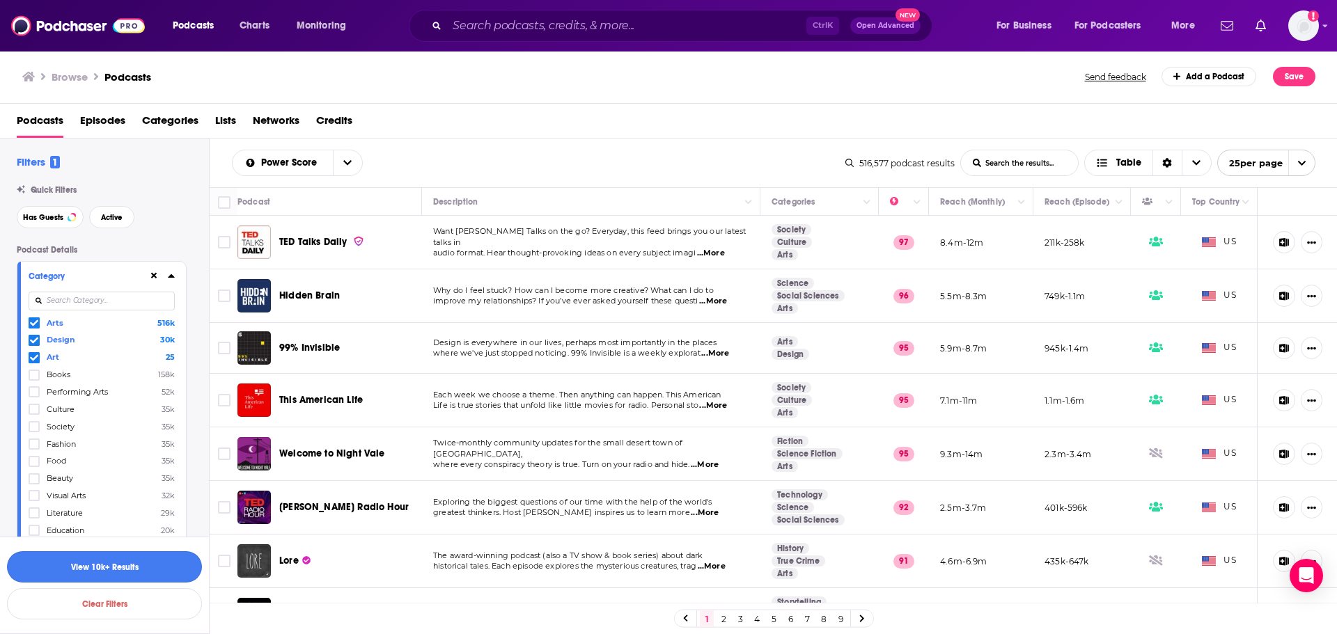
click at [142, 567] on button "View 10k+ Results" at bounding box center [104, 566] width 195 height 31
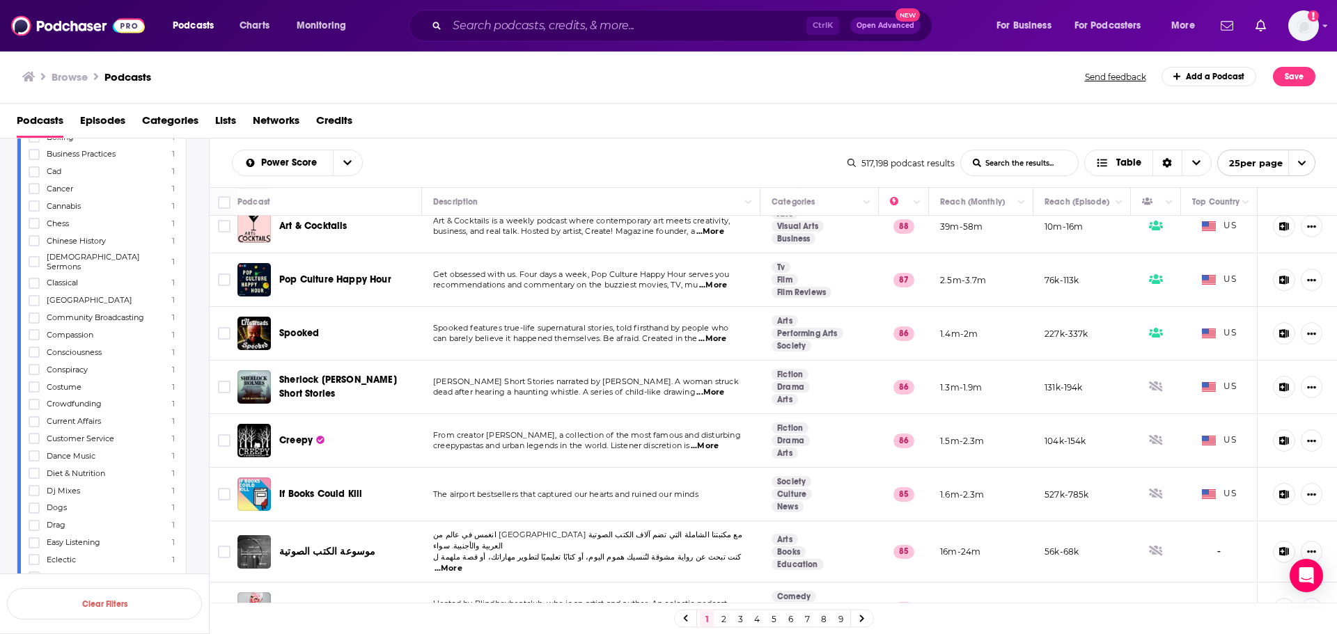
scroll to position [6759, 0]
